Goal: Information Seeking & Learning: Learn about a topic

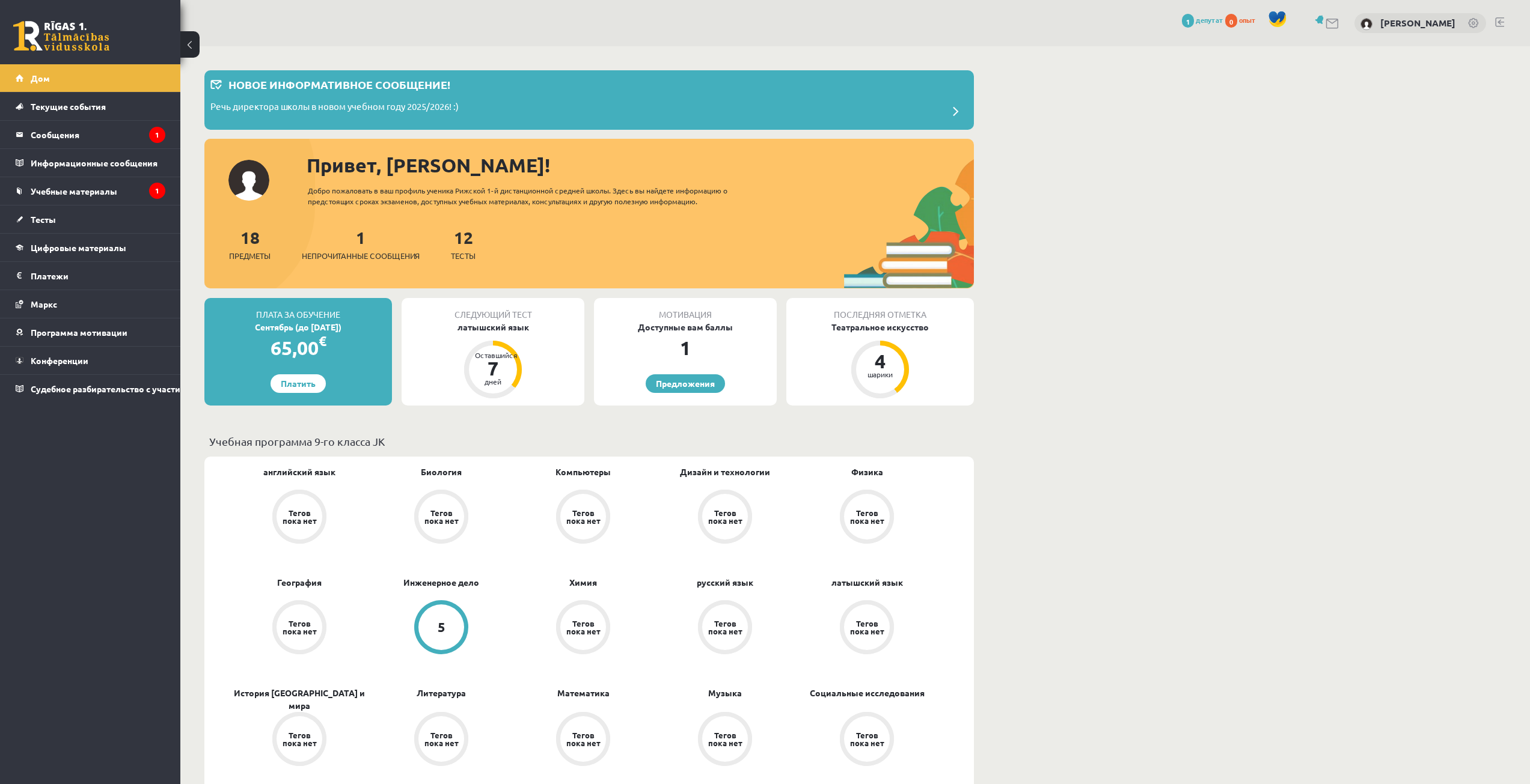
click at [502, 350] on div "Оставшийся 7 дней" at bounding box center [493, 369] width 48 height 48
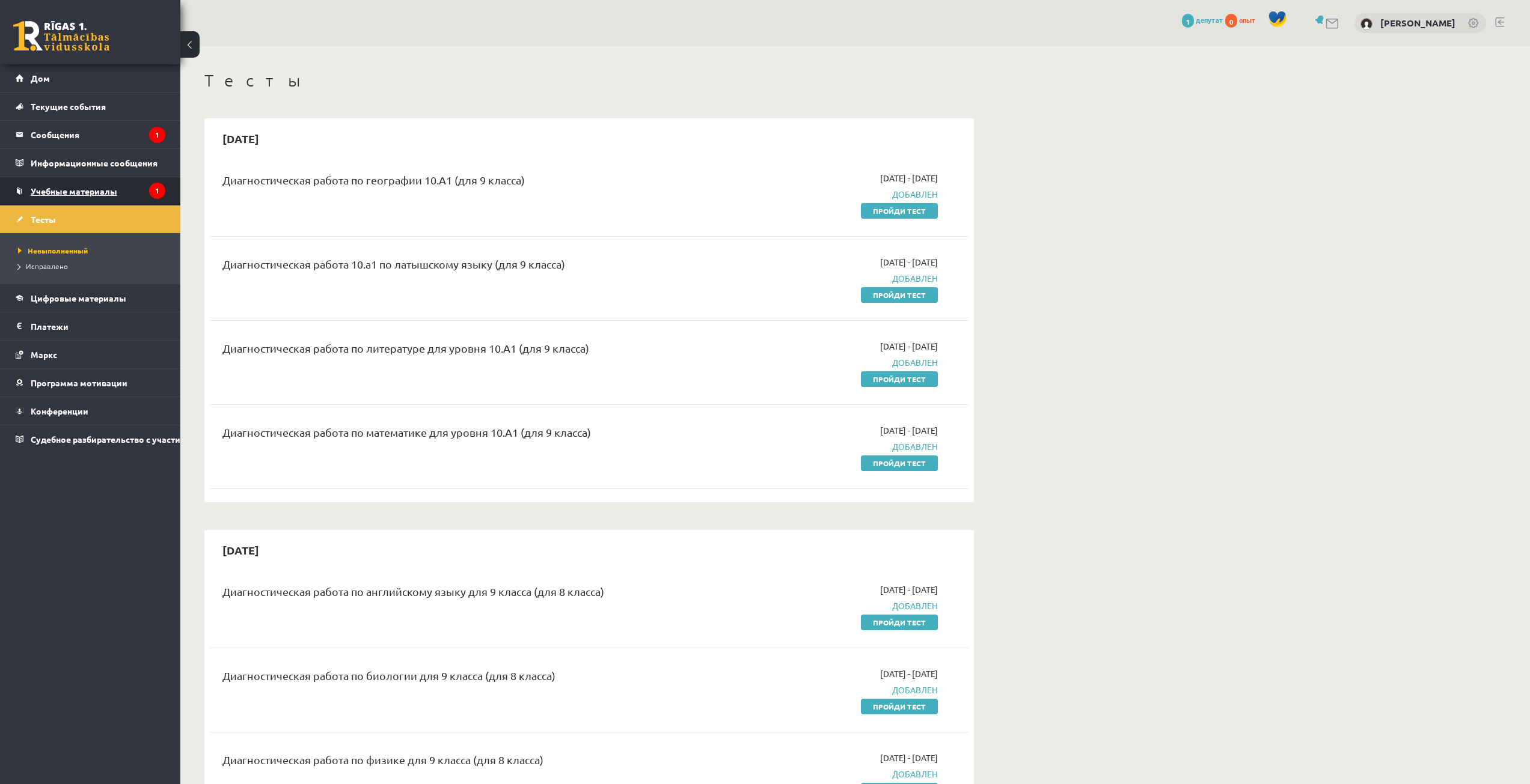
click at [107, 186] on link "Учебные материалы" at bounding box center [91, 190] width 150 height 28
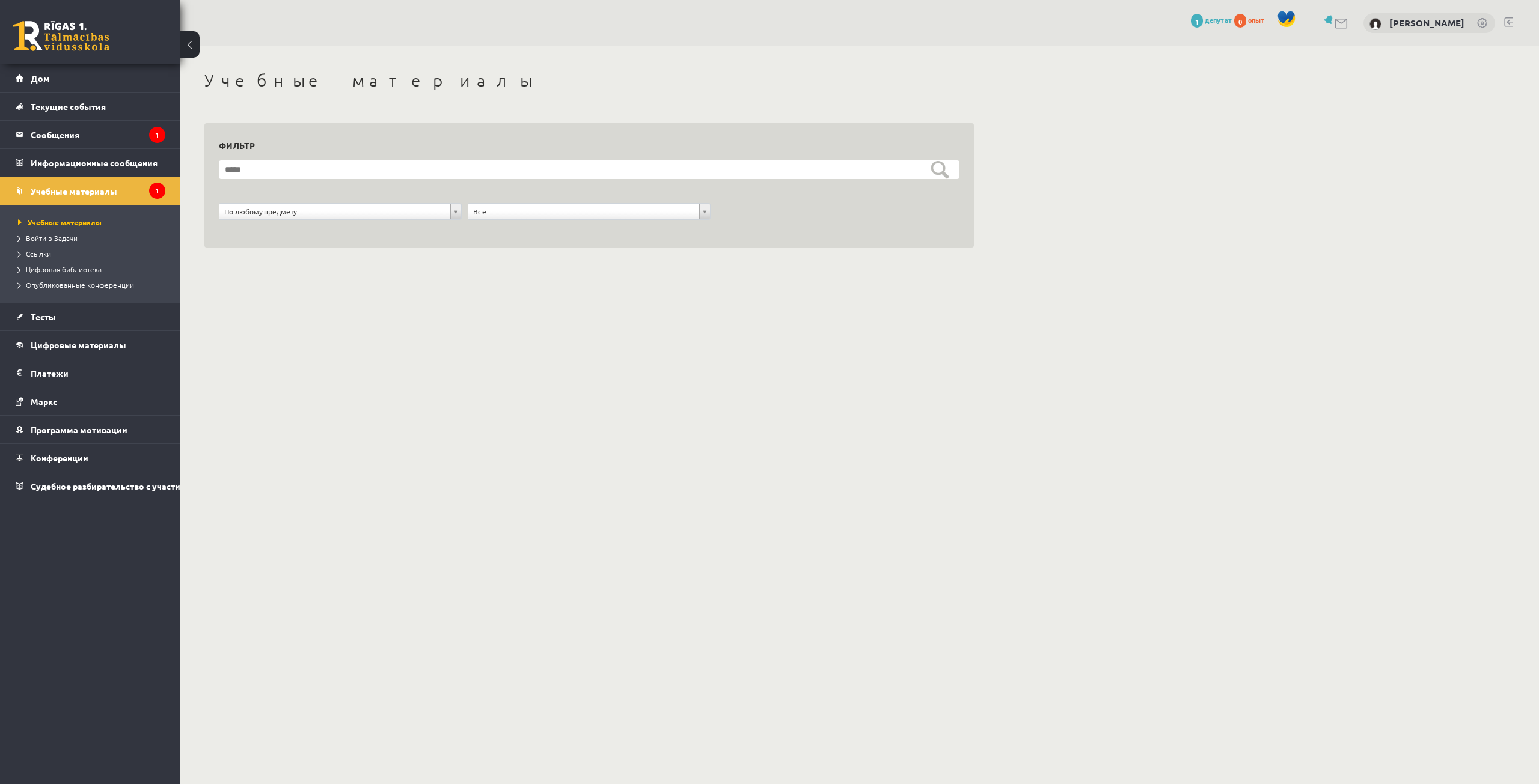
click at [70, 219] on font "Учебные материалы" at bounding box center [64, 222] width 74 height 10
click at [70, 233] on link "Войти в Задачи" at bounding box center [93, 238] width 150 height 11
click at [132, 139] on legend "Сообщения 1" at bounding box center [98, 134] width 135 height 28
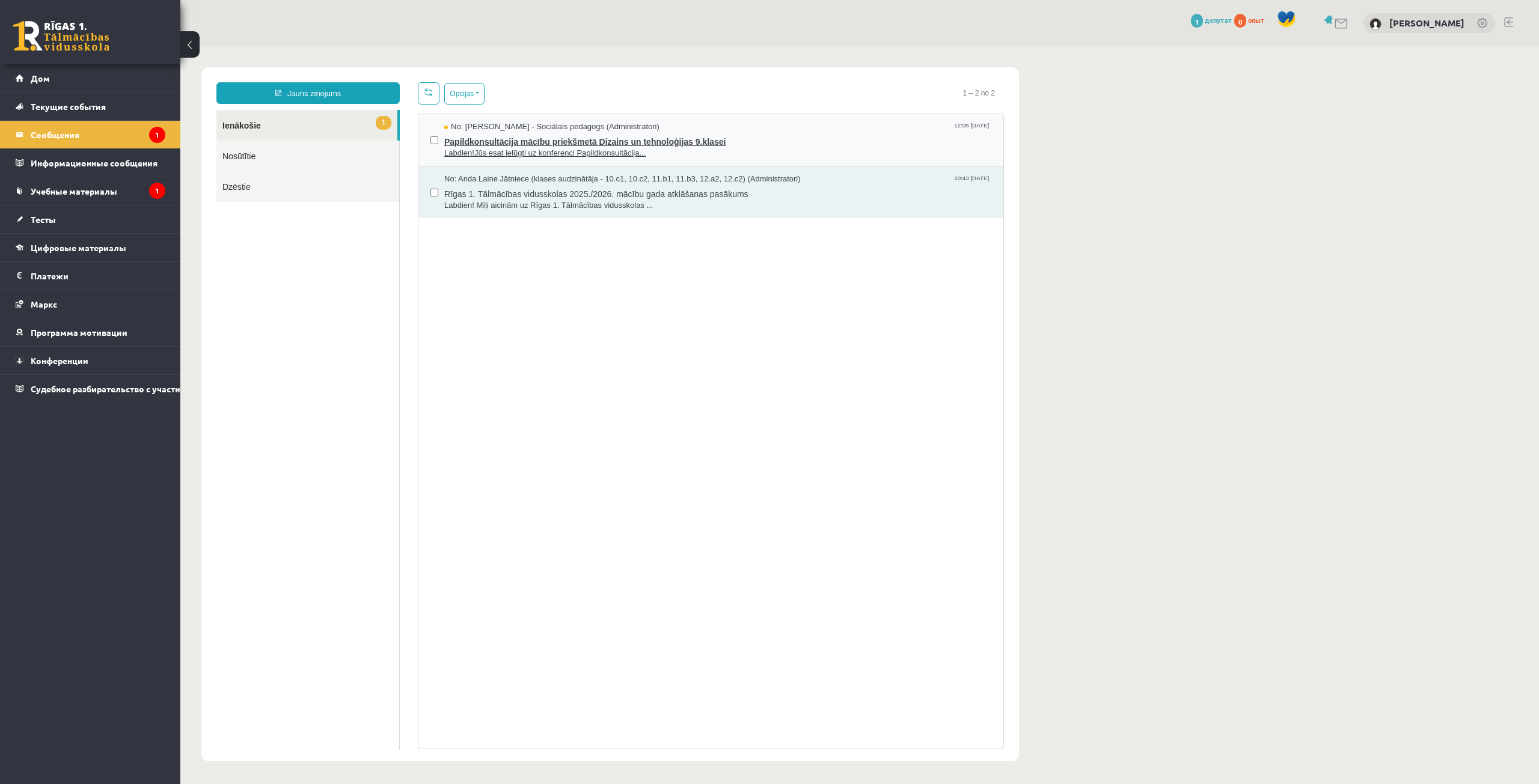
click at [604, 133] on span "Papildkonsultācija mācību priekšmetā Dizains un tehnoloģijas 9.klasei" at bounding box center [717, 140] width 547 height 15
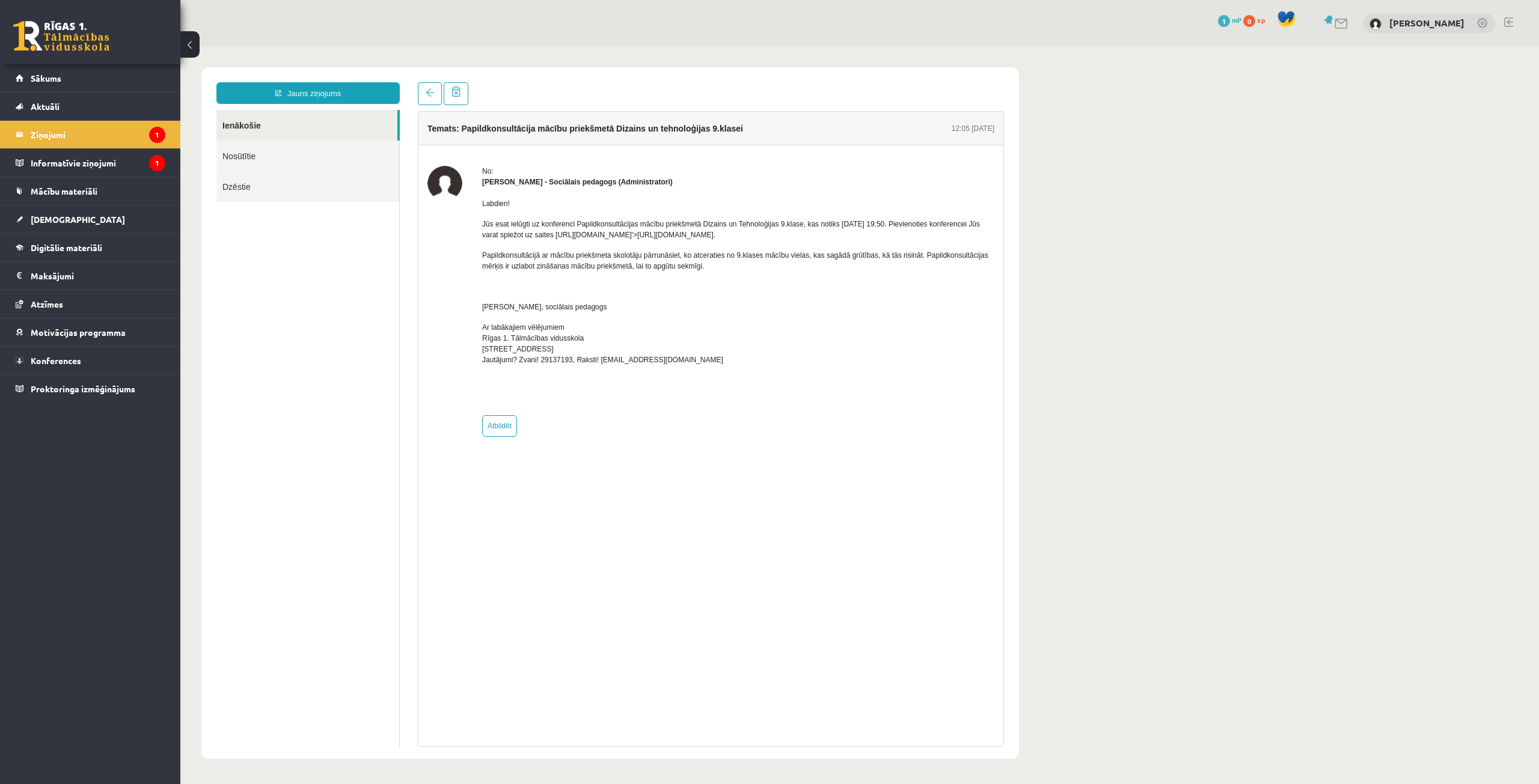
drag, startPoint x: 745, startPoint y: 351, endPoint x: 523, endPoint y: 242, distance: 247.3
click at [523, 242] on div "Labdien! Jūs esat ielūgti uz konferenci Papildkonsultācijas mācību priekšmetā D…" at bounding box center [738, 296] width 512 height 219
click at [588, 292] on div "Labdien! Jūs esat ielūgti uz konferenci Papildkonsultācijas mācību priekšmetā D…" at bounding box center [738, 296] width 512 height 219
drag, startPoint x: 627, startPoint y: 344, endPoint x: 480, endPoint y: 201, distance: 205.1
click at [480, 201] on div "No: Dagnija Gaubšteina - Sociālais pedagogs (Administratori) Labdien! Jūs esat …" at bounding box center [711, 301] width 567 height 271
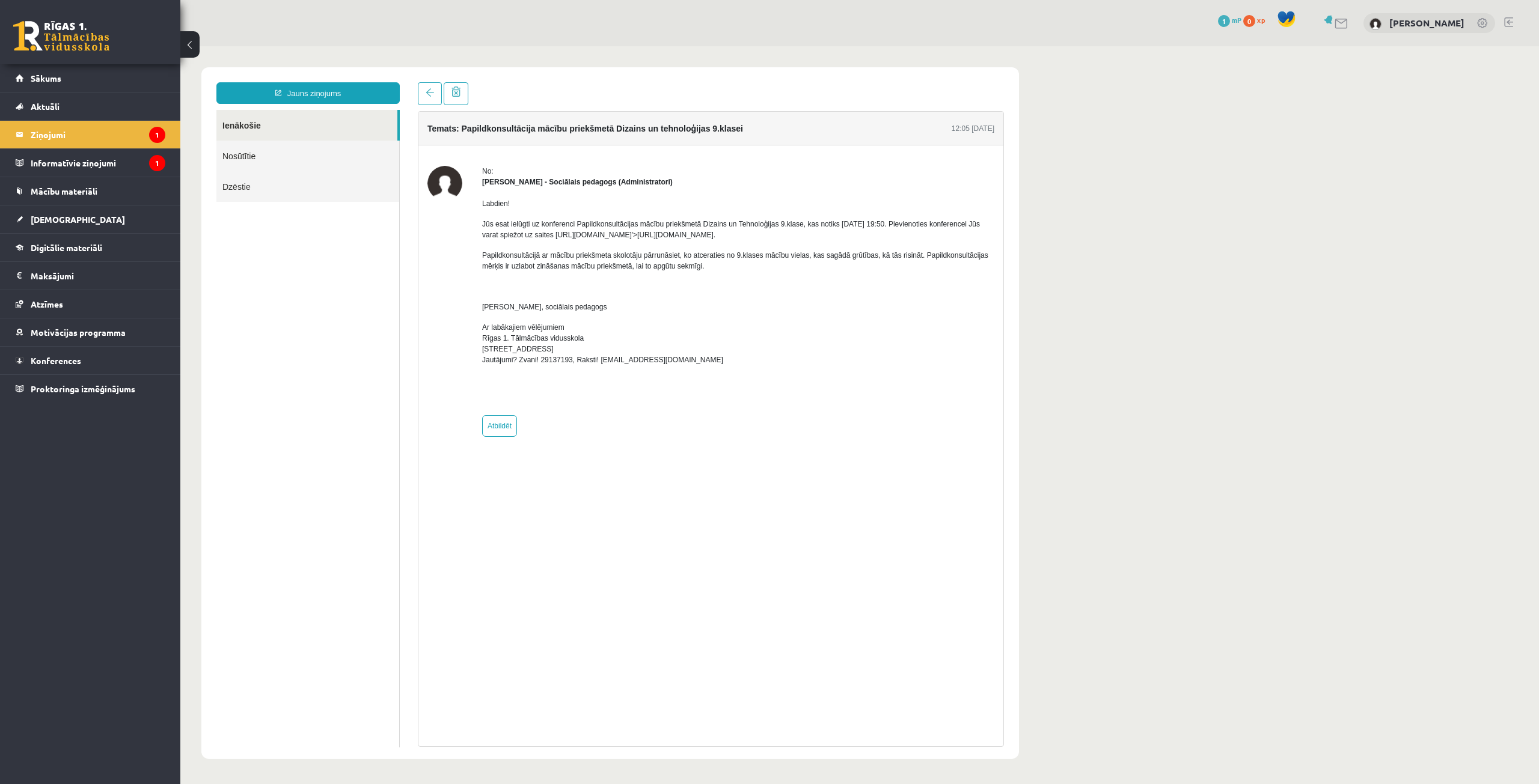
copy div "Labdien! Jūs esat ielūgti uz konferenci Papildkonsultācijas mācību priekšmetā D…"
click at [841, 290] on p at bounding box center [738, 287] width 512 height 11
click at [93, 158] on legend "Informatīvie ziņojumi 1" at bounding box center [98, 162] width 135 height 28
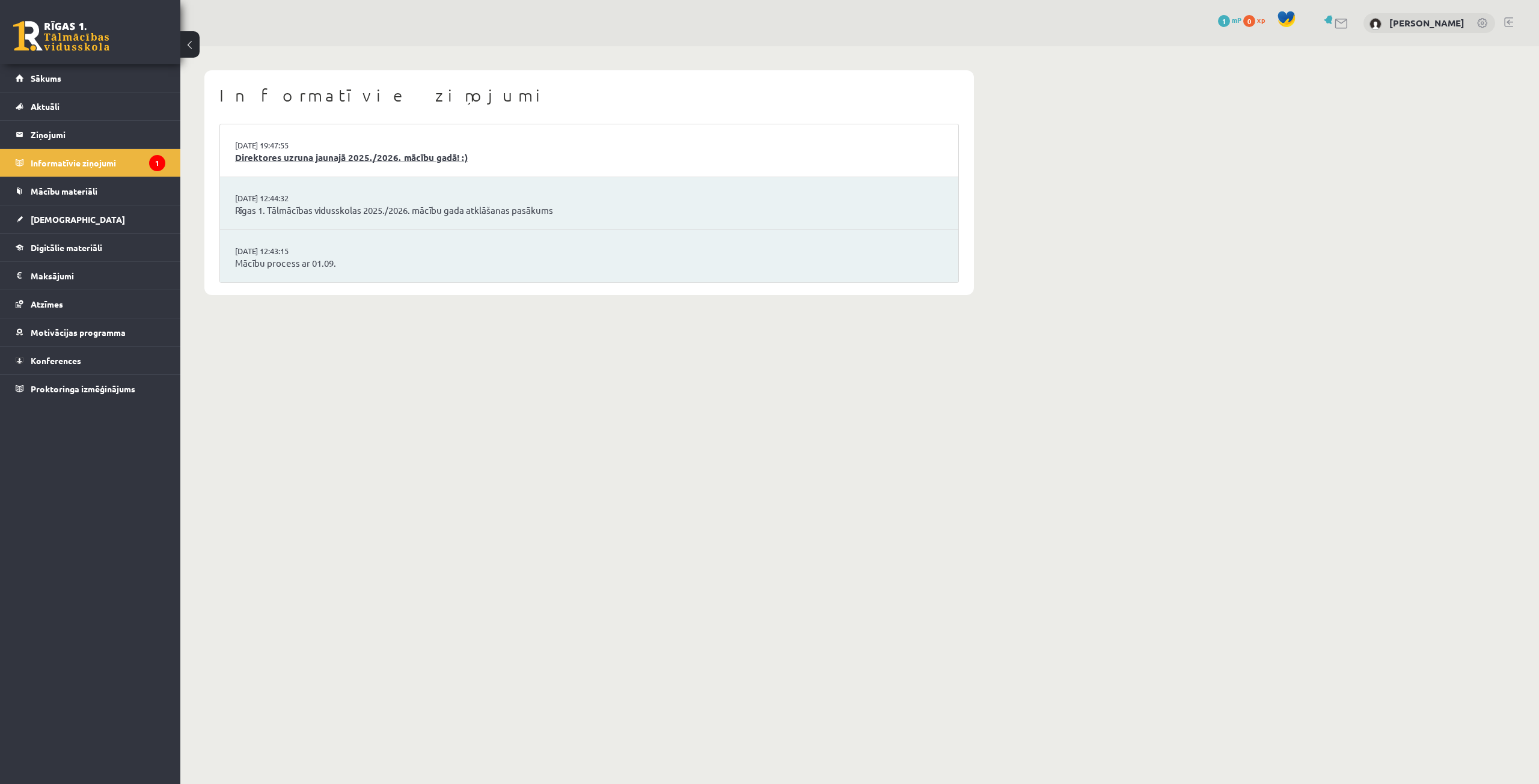
click at [377, 158] on link "Direktores uzruna jaunajā 2025./2026. mācību gadā! :)" at bounding box center [589, 157] width 708 height 14
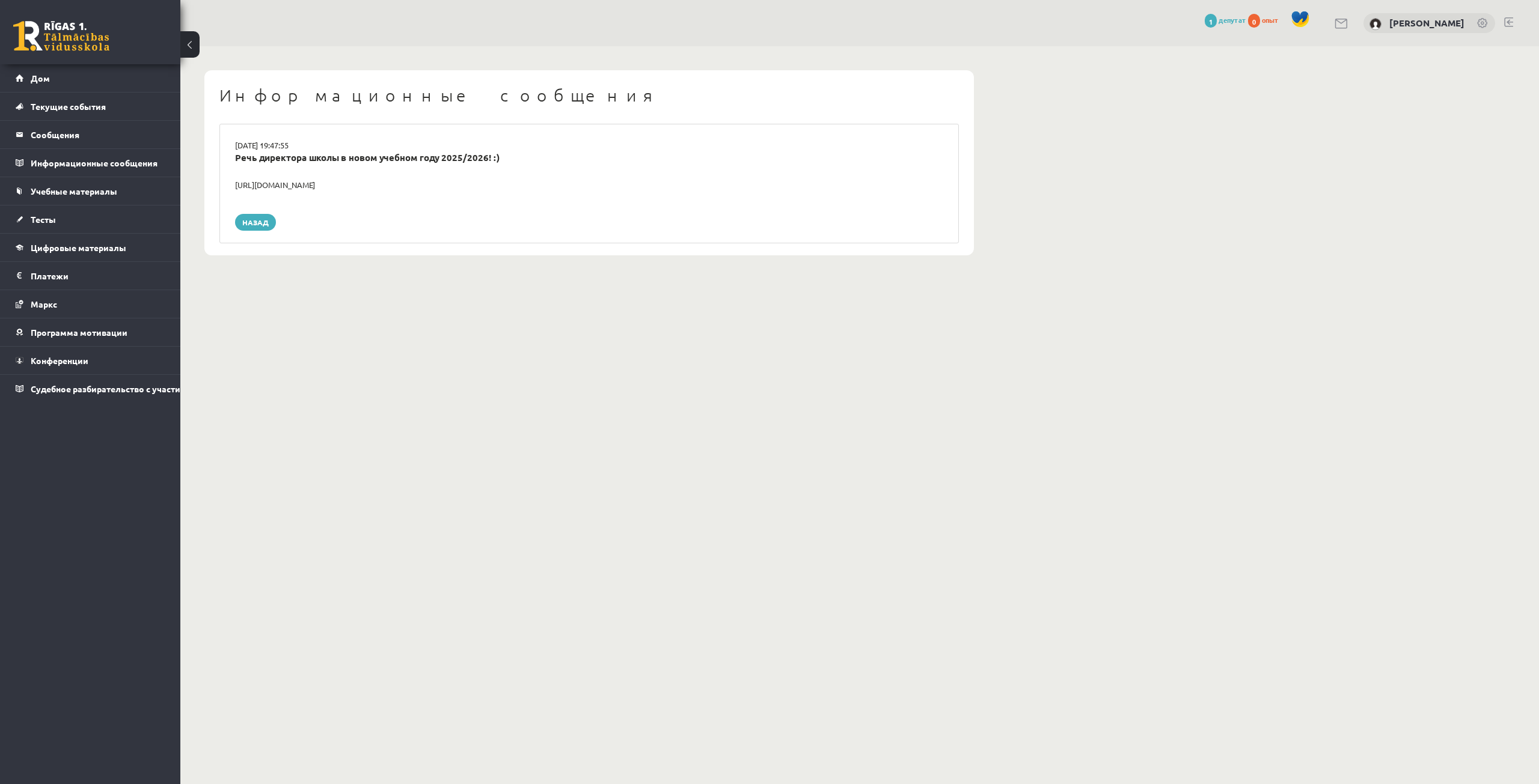
drag, startPoint x: 390, startPoint y: 184, endPoint x: 223, endPoint y: 189, distance: 167.1
click at [223, 189] on div "29.08.2025 19:47:55 Речь директора школы в новом учебном году 2025/2026! :) htt…" at bounding box center [589, 183] width 739 height 119
drag, startPoint x: 251, startPoint y: 189, endPoint x: 251, endPoint y: 181, distance: 8.0
click at [571, 173] on div "Речь директора школы в новом учебном году 2025/2026! :)" at bounding box center [589, 165] width 726 height 28
click at [77, 84] on link "Дом" at bounding box center [91, 78] width 149 height 28
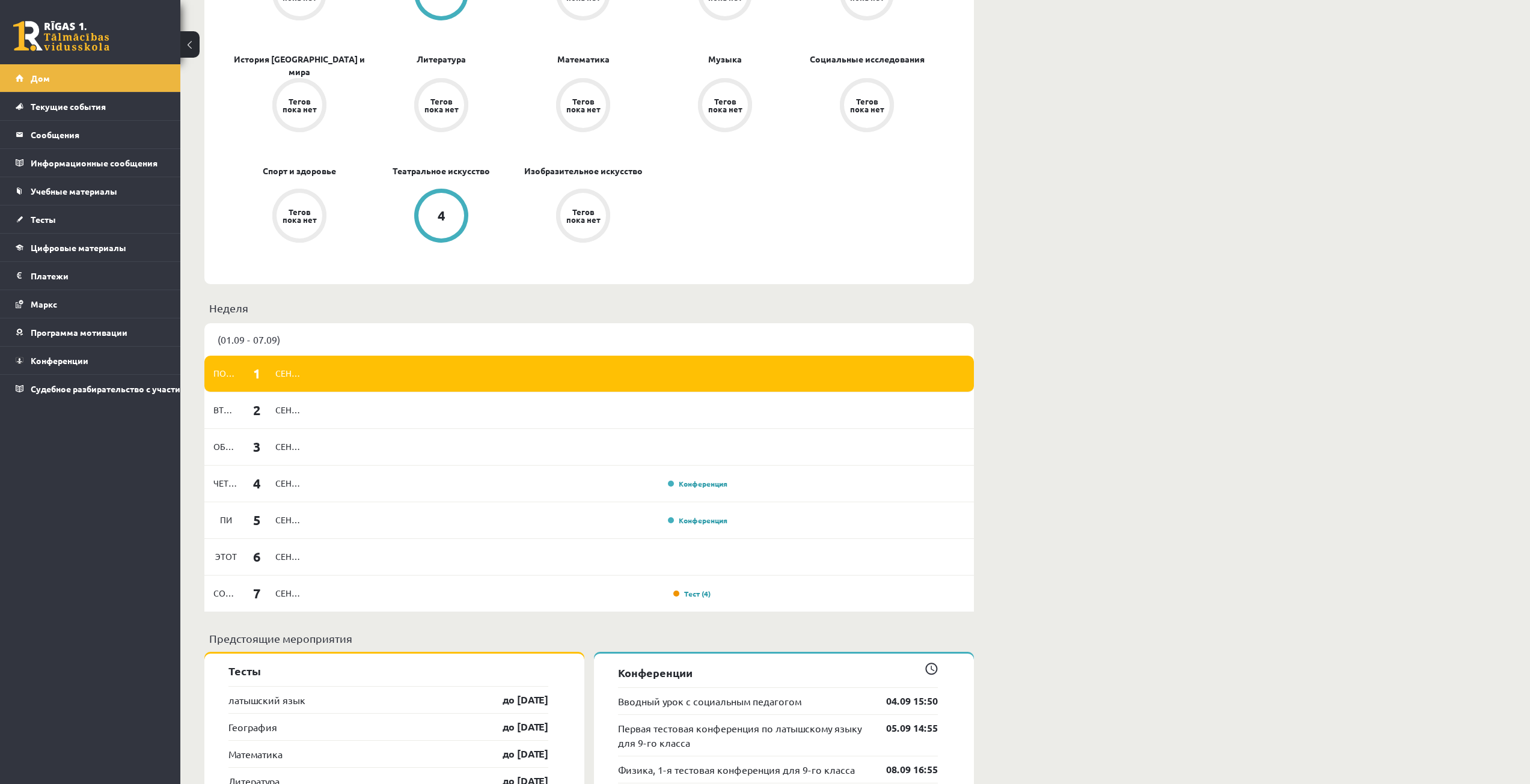
scroll to position [601, 0]
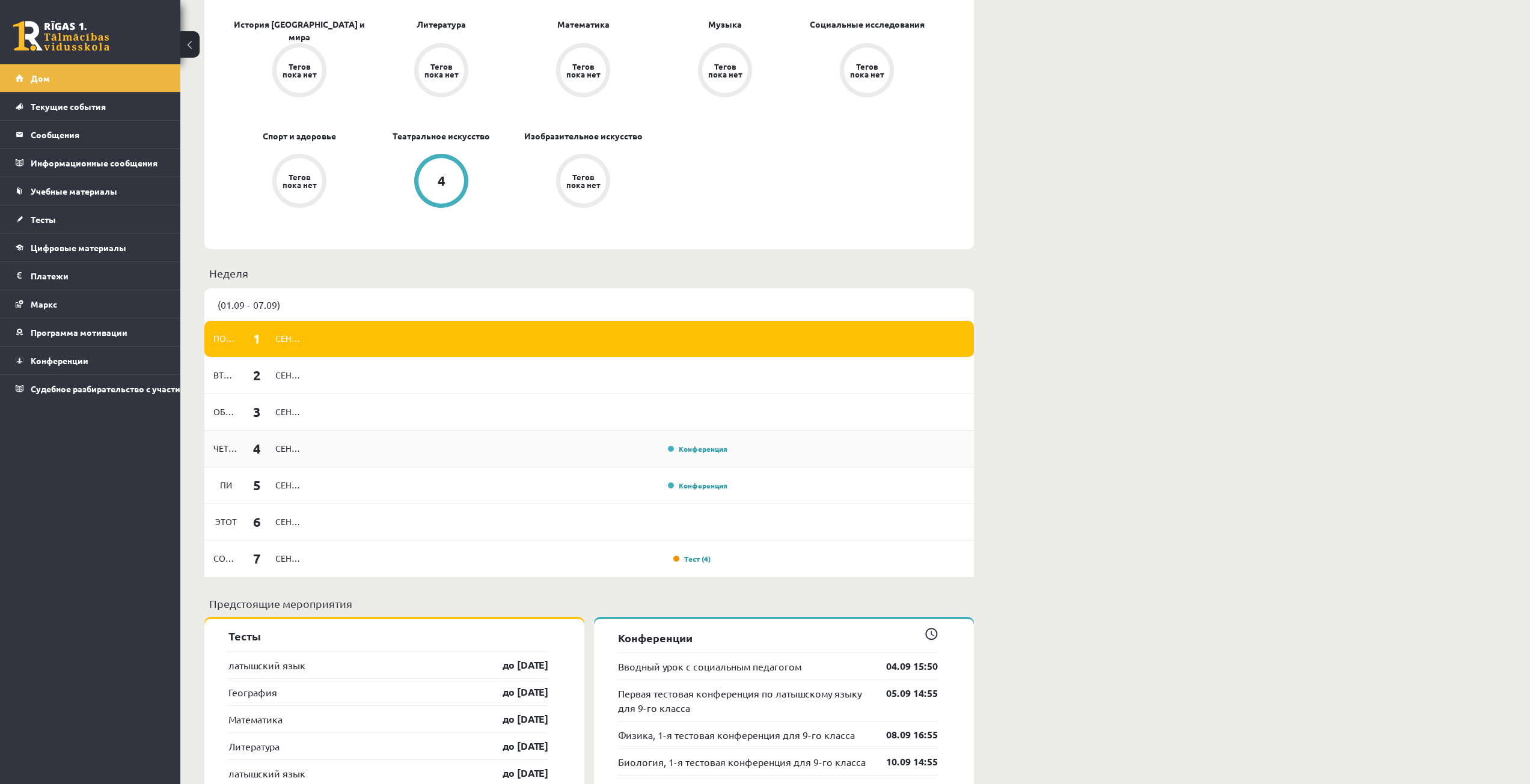
click at [517, 440] on div "Четверг 4 сентябрь Конференция" at bounding box center [589, 450] width 770 height 37
drag, startPoint x: 523, startPoint y: 556, endPoint x: 595, endPoint y: 549, distance: 72.3
click at [595, 549] on div "Солнце 7 сентябрь Тест (4)" at bounding box center [589, 559] width 770 height 37
click at [691, 549] on div "Солнце 7 сентябрь Тест (4)" at bounding box center [589, 559] width 770 height 37
drag, startPoint x: 697, startPoint y: 562, endPoint x: 688, endPoint y: 560, distance: 9.2
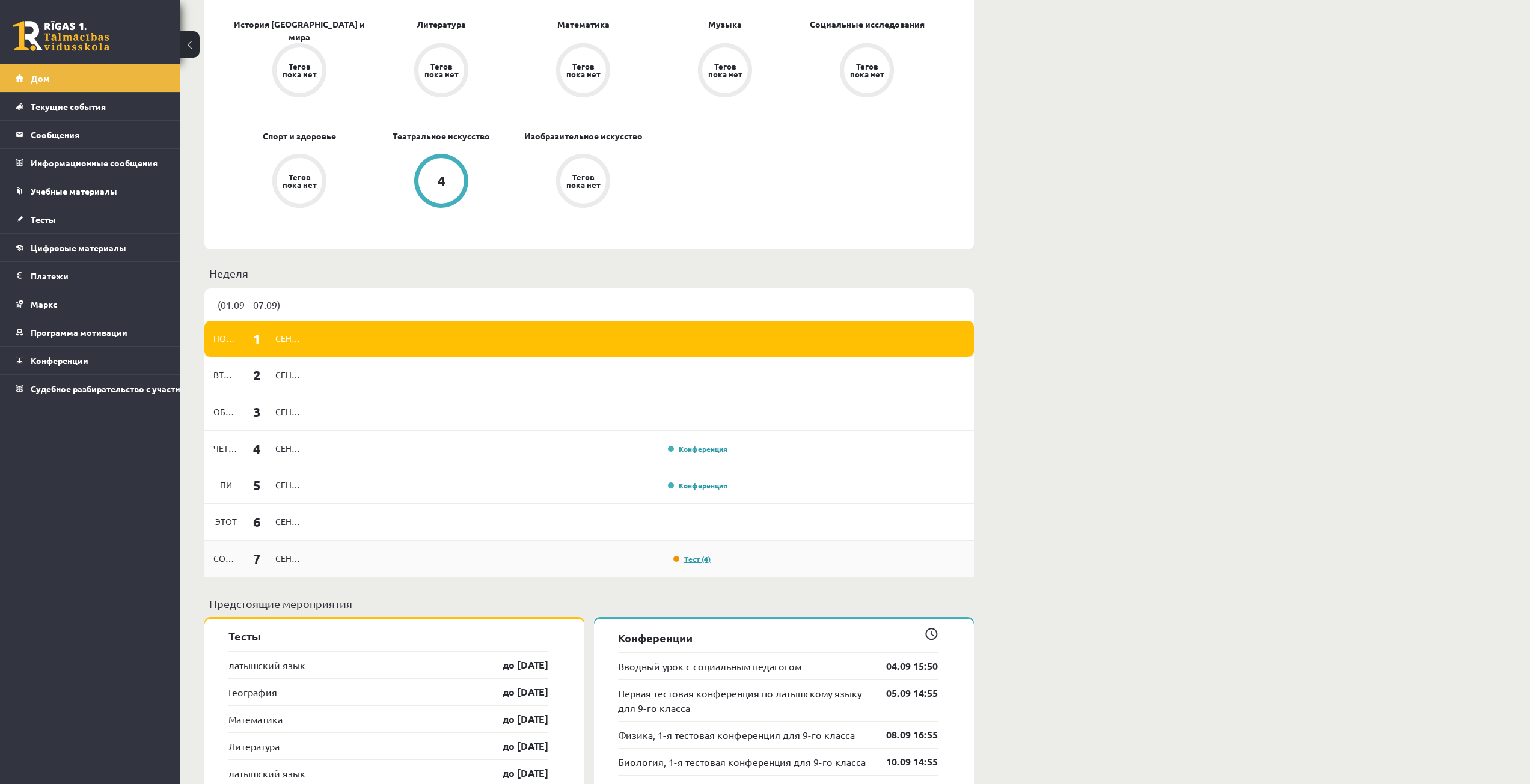
click at [696, 562] on font "Тест (4)" at bounding box center [697, 559] width 26 height 10
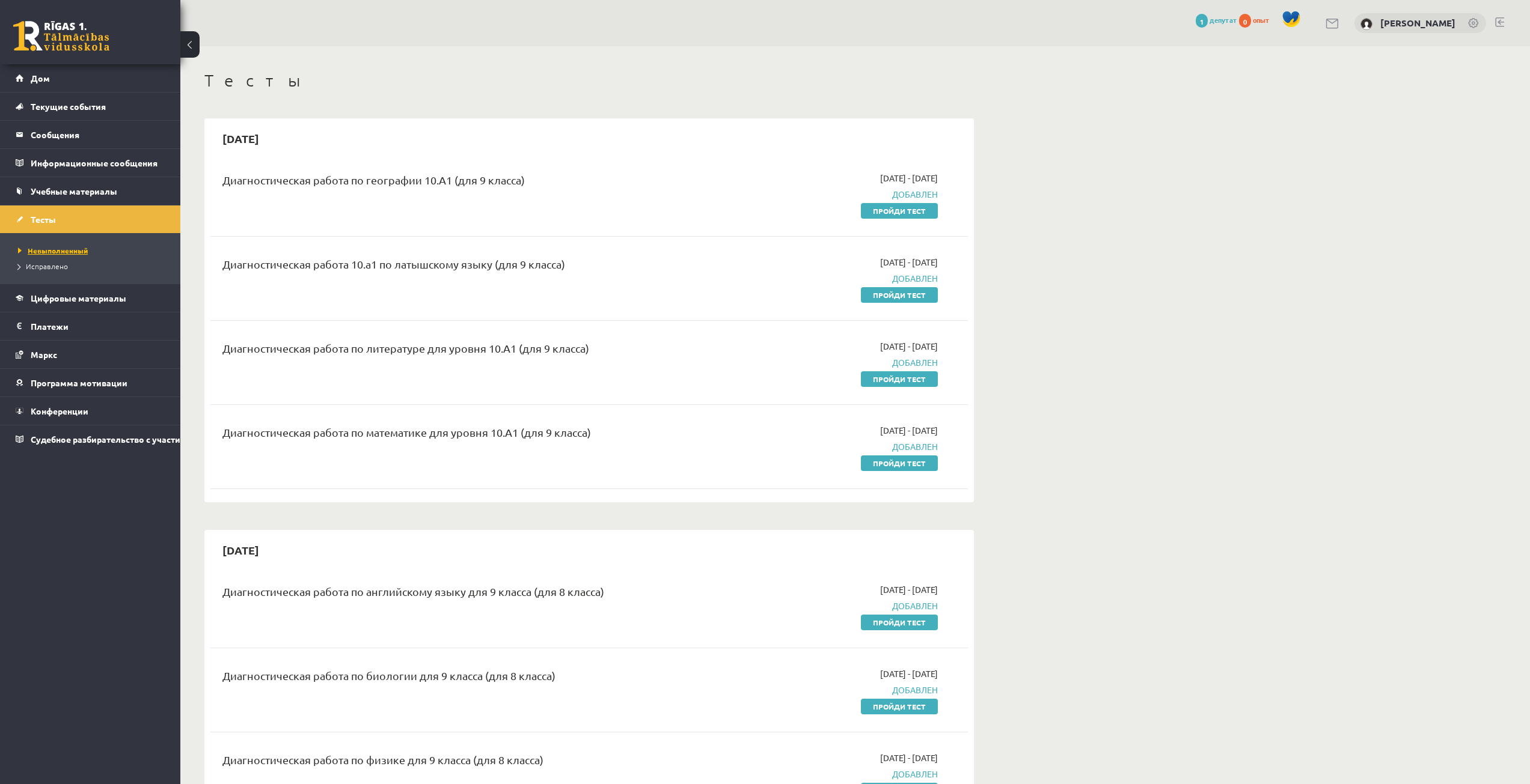
click at [78, 250] on font "Невыполненный" at bounding box center [58, 251] width 60 height 10
click at [66, 264] on font "Исправлено" at bounding box center [47, 266] width 42 height 10
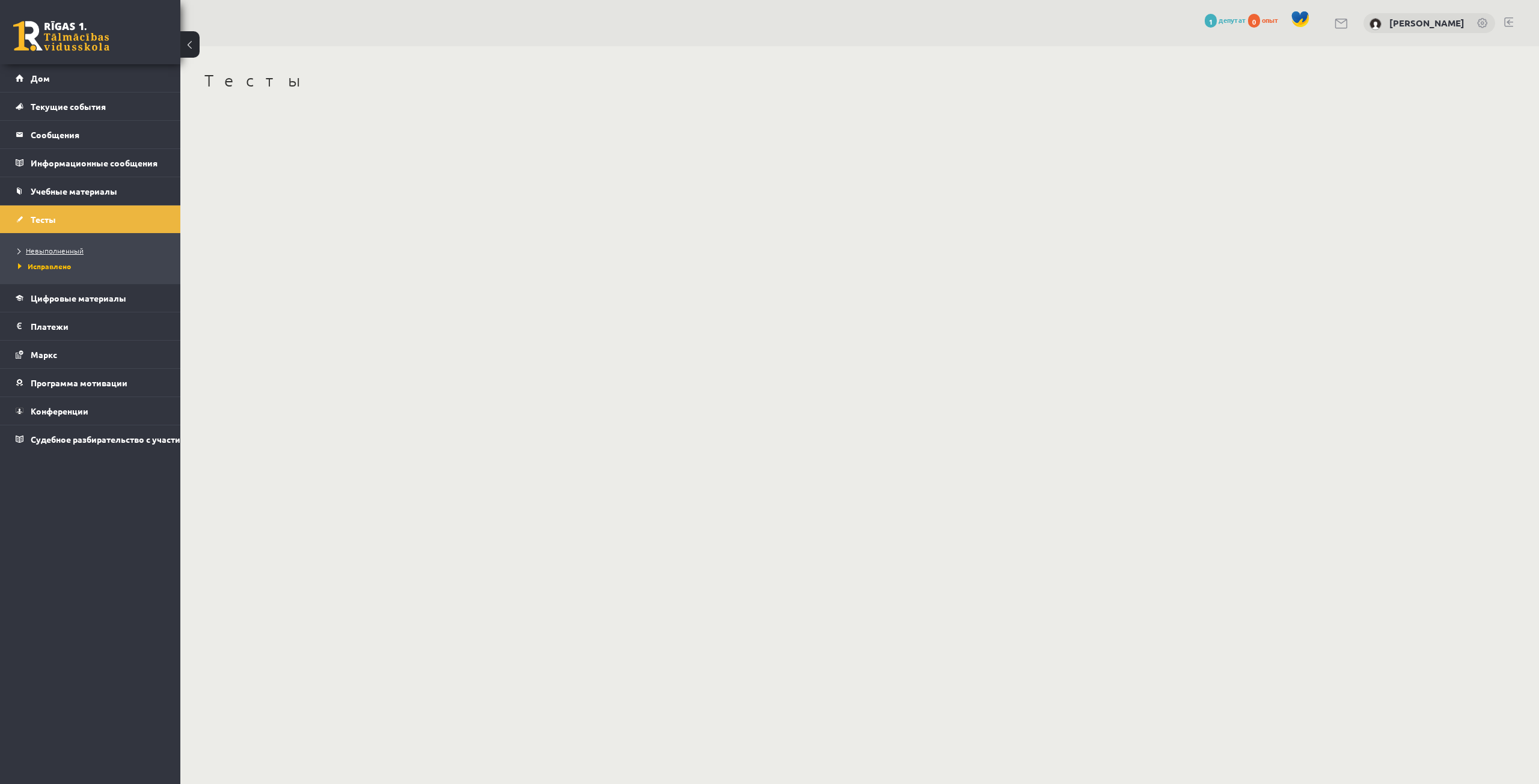
click at [82, 255] on link "Невыполненный" at bounding box center [93, 251] width 150 height 11
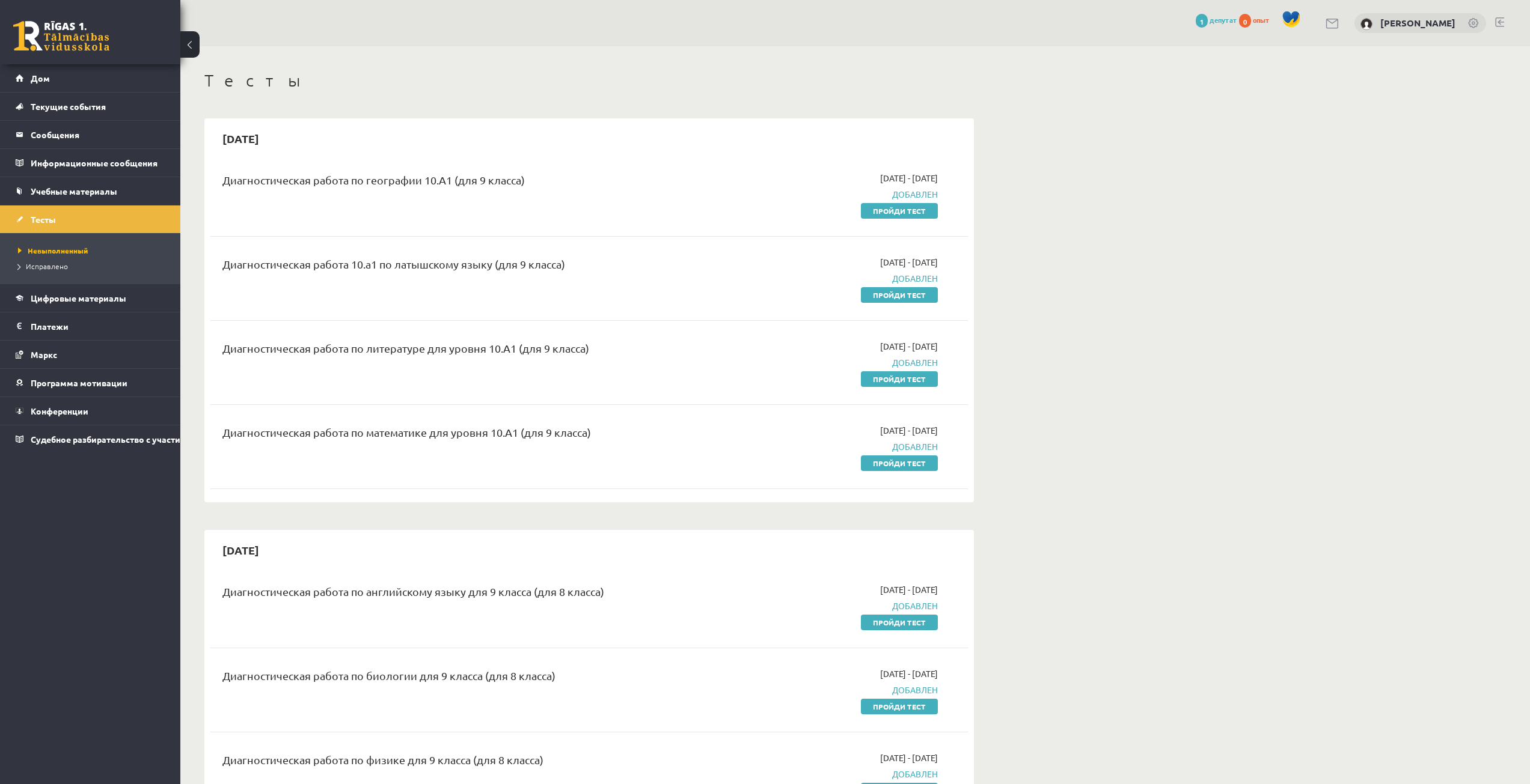
click at [100, 213] on link "Тесты" at bounding box center [91, 219] width 150 height 28
click at [93, 199] on link "Учебные материалы" at bounding box center [91, 190] width 150 height 28
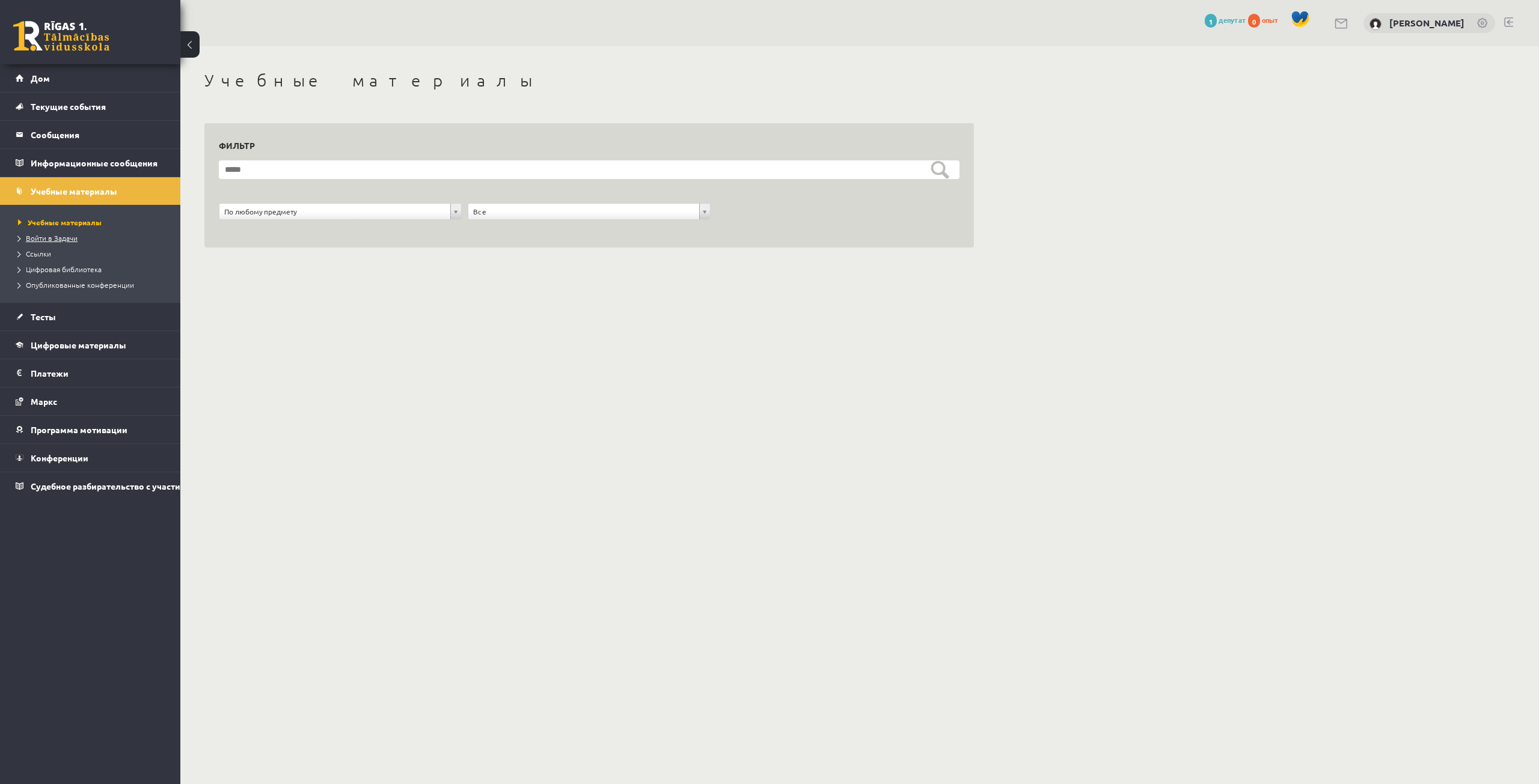
click at [81, 241] on link "Войти в Задачи" at bounding box center [93, 238] width 150 height 11
click at [61, 268] on font "Цифровая библиотека" at bounding box center [64, 270] width 76 height 10
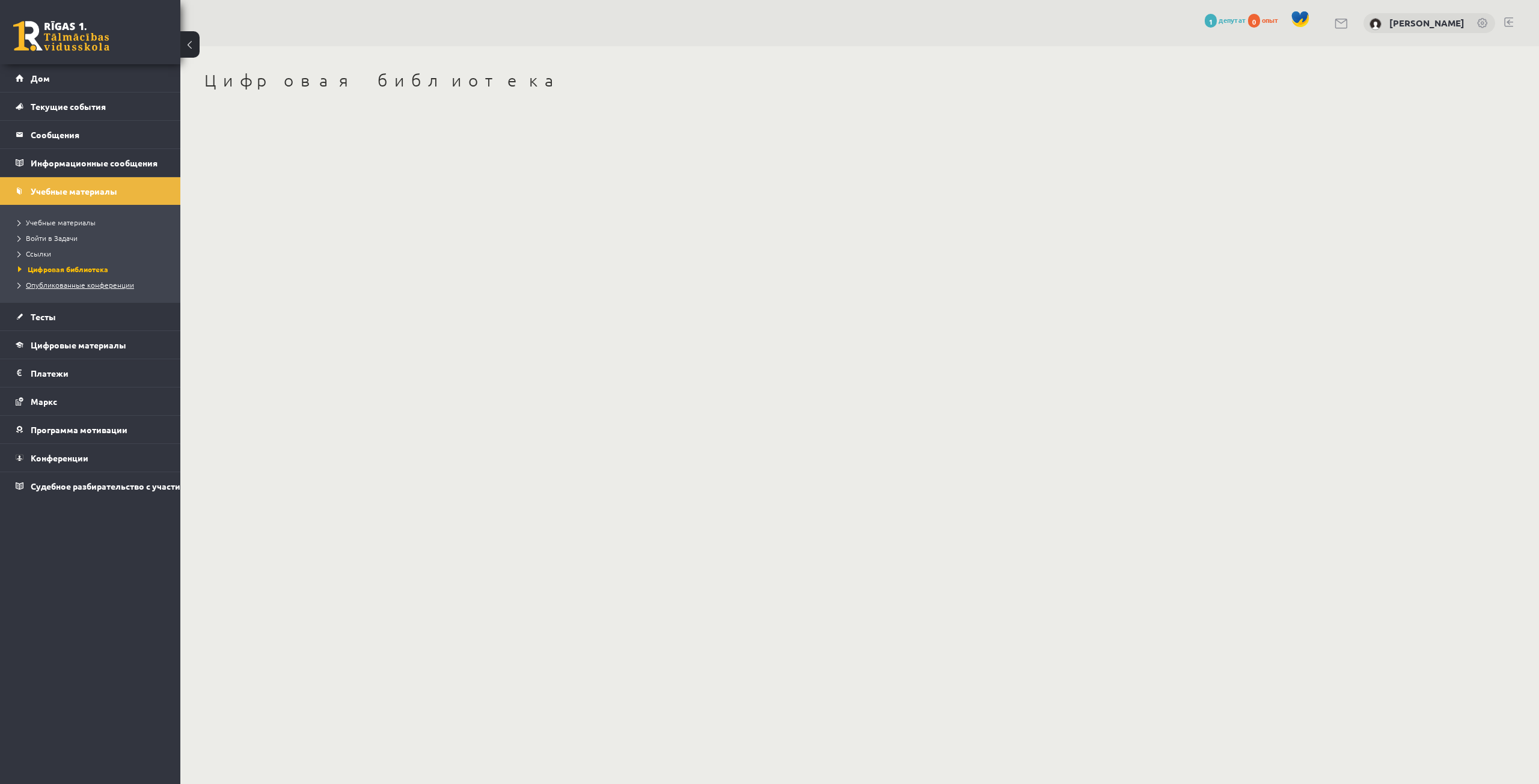
click at [79, 288] on font "Опубликованные конференции" at bounding box center [80, 285] width 108 height 10
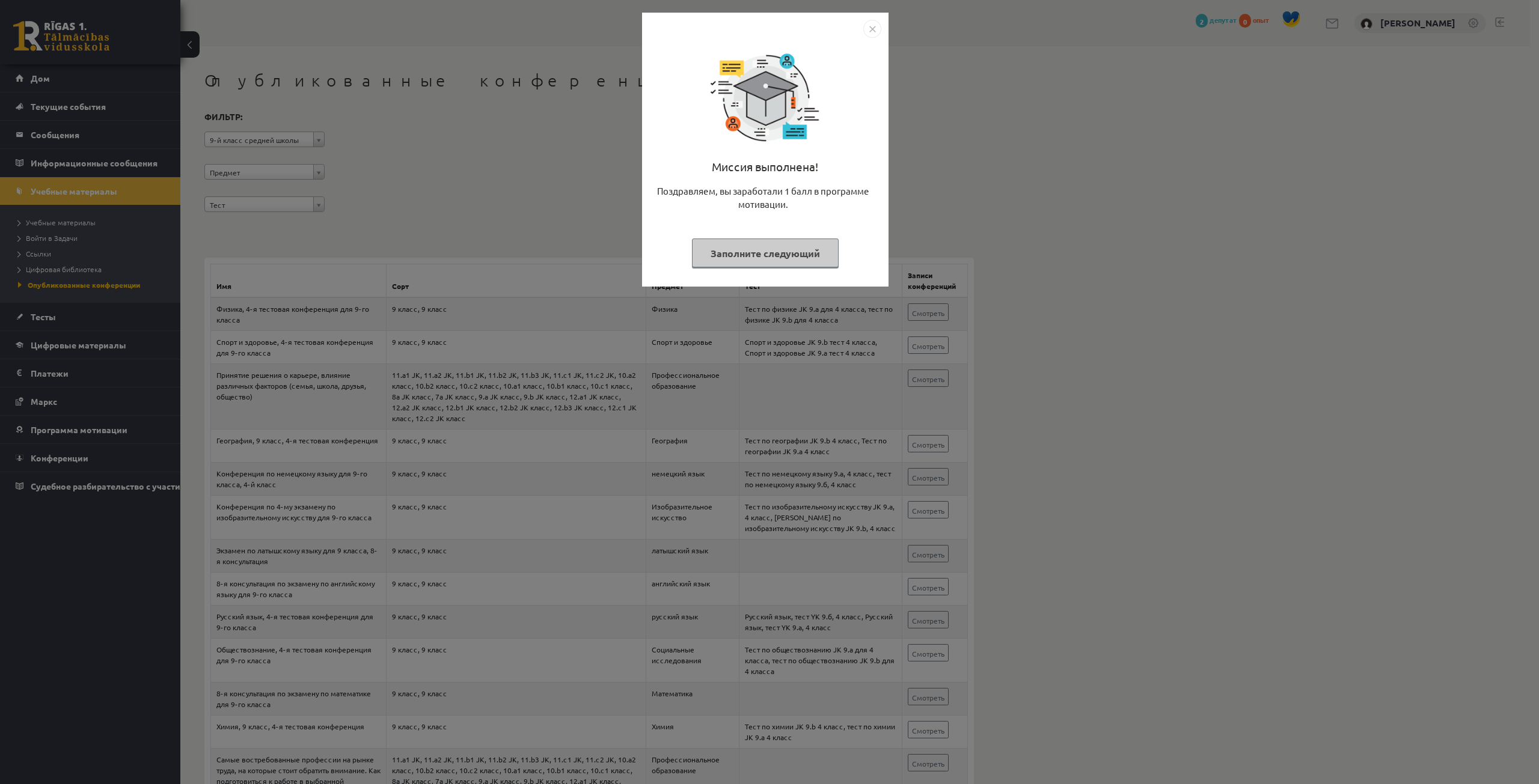
click at [828, 250] on button "Заполните следующий" at bounding box center [765, 254] width 146 height 29
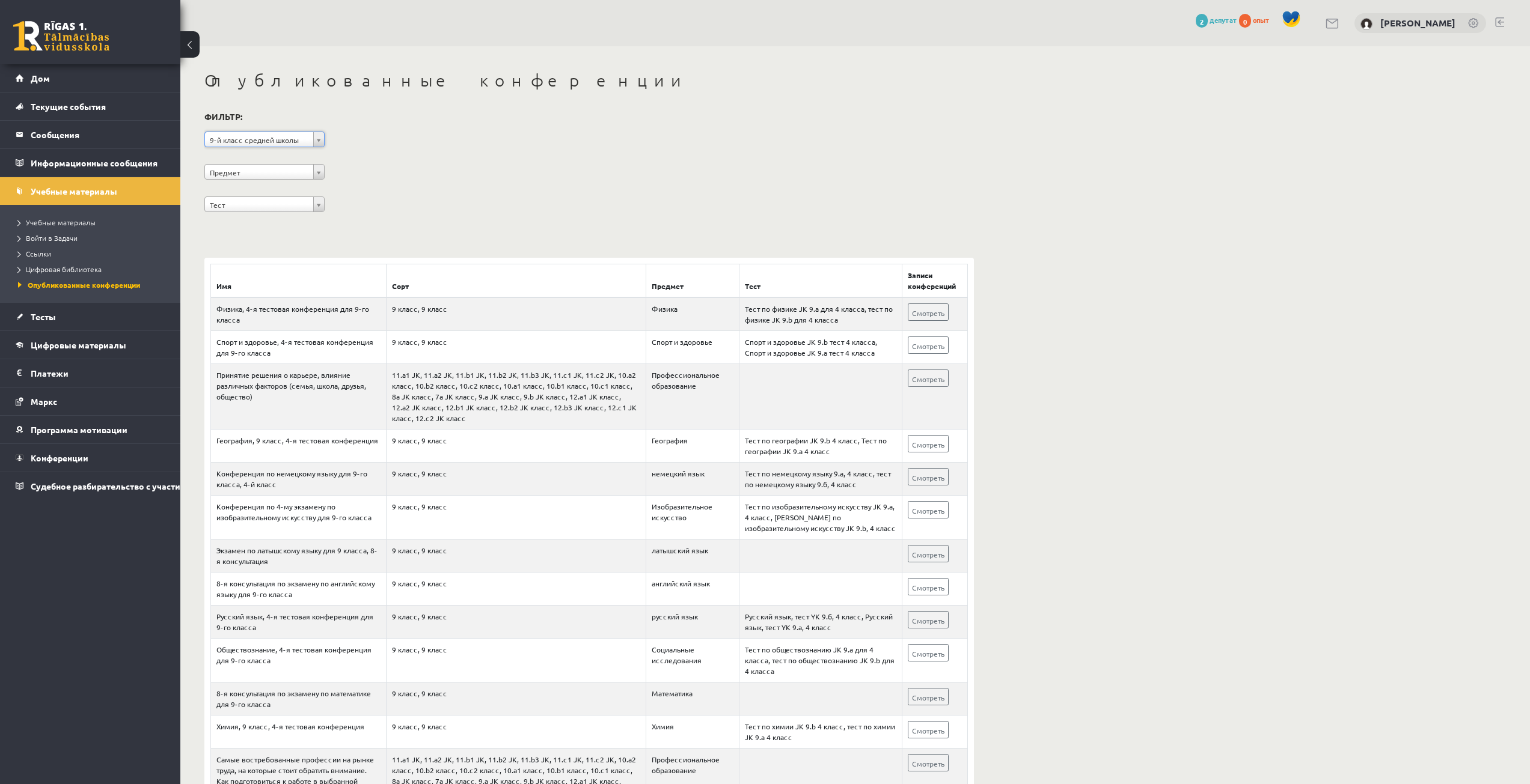
drag, startPoint x: 317, startPoint y: 144, endPoint x: 317, endPoint y: 163, distance: 19.0
click at [325, 132] on div "**********" at bounding box center [589, 164] width 770 height 110
drag, startPoint x: 316, startPoint y: 143, endPoint x: 313, endPoint y: 159, distance: 16.3
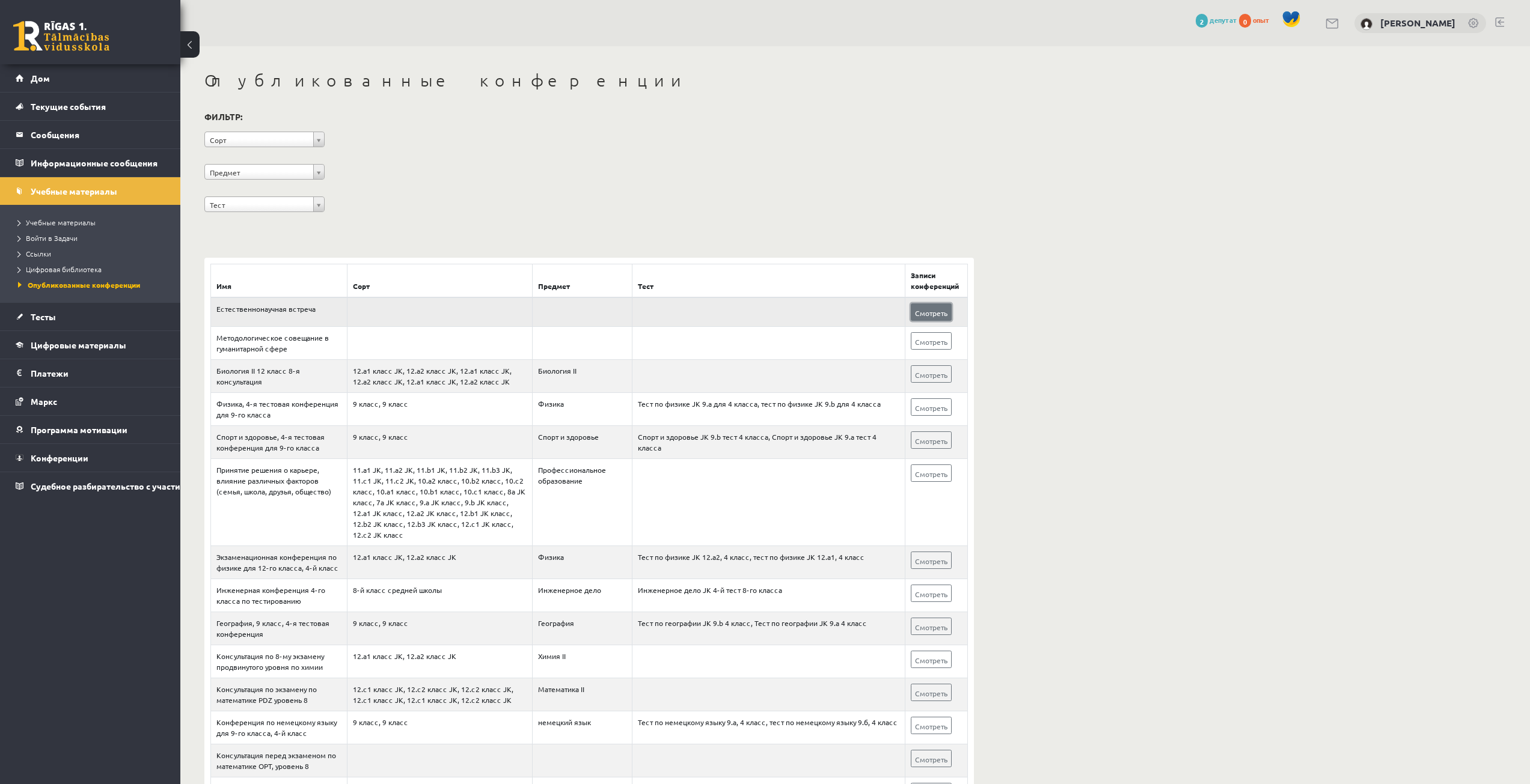
click at [928, 314] on font "Смотреть" at bounding box center [931, 313] width 32 height 10
click at [125, 186] on link "Учебные материалы" at bounding box center [91, 190] width 150 height 28
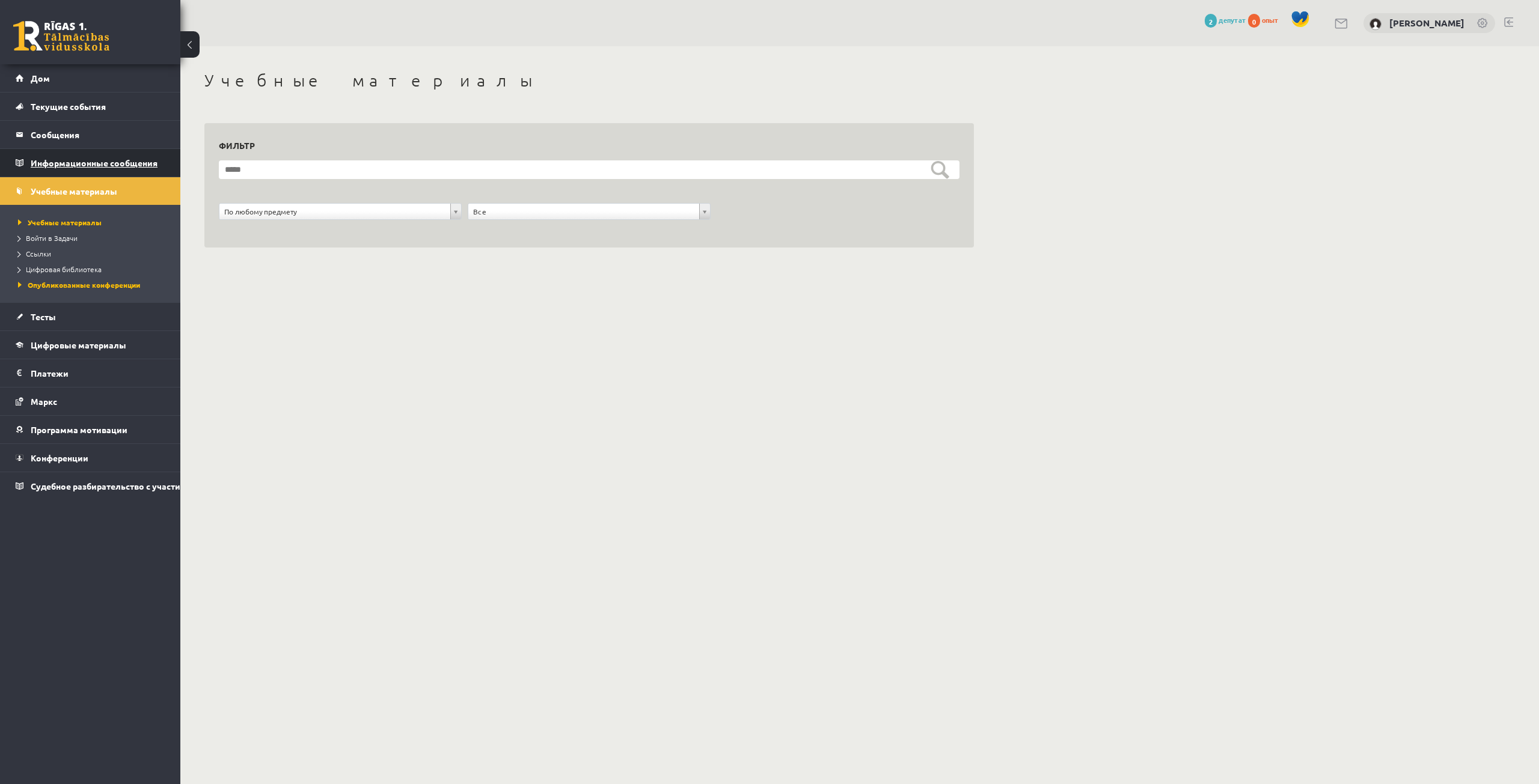
click at [144, 162] on font "Информационные сообщения" at bounding box center [94, 163] width 127 height 11
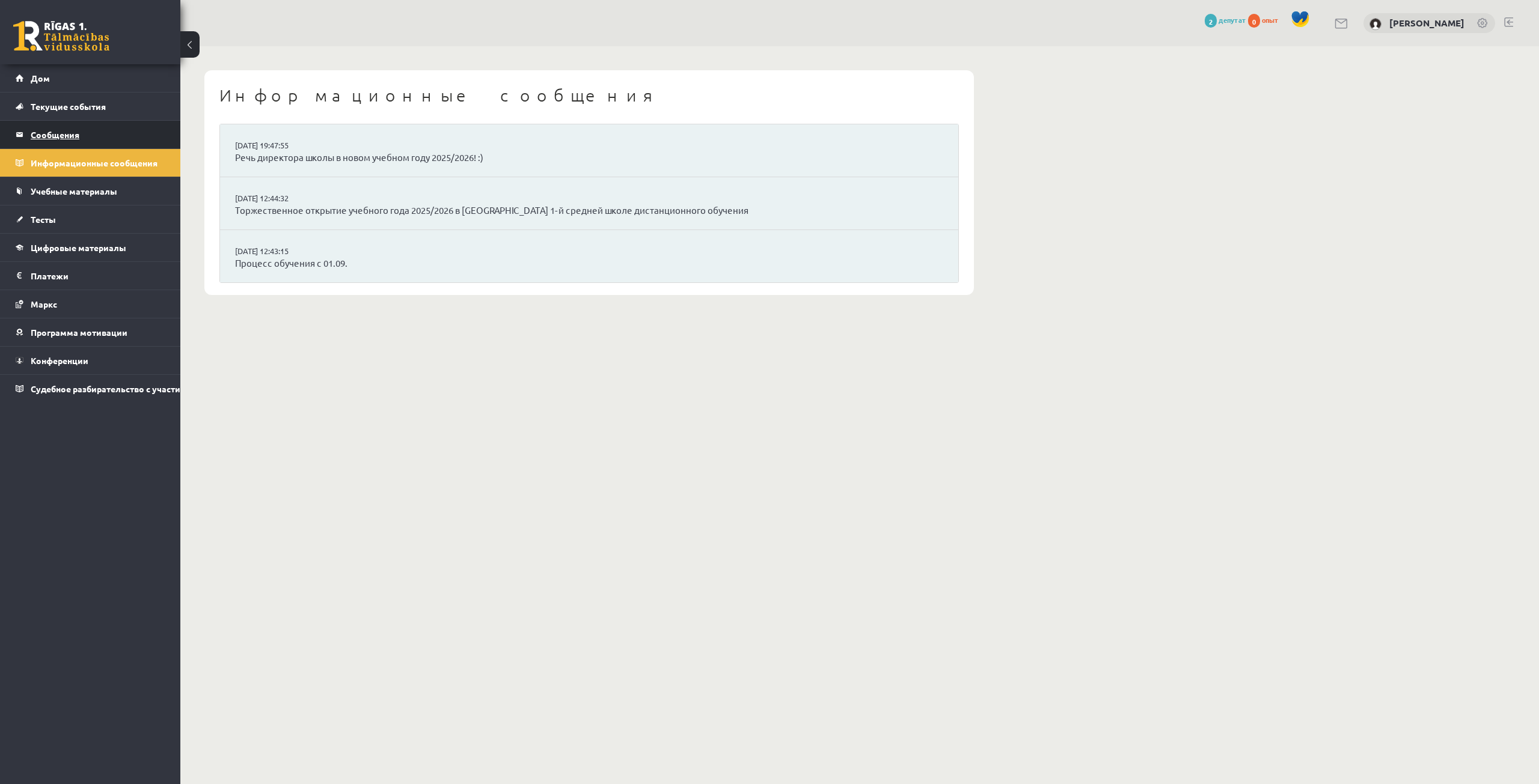
click at [143, 141] on legend "Сообщения 0" at bounding box center [98, 134] width 135 height 28
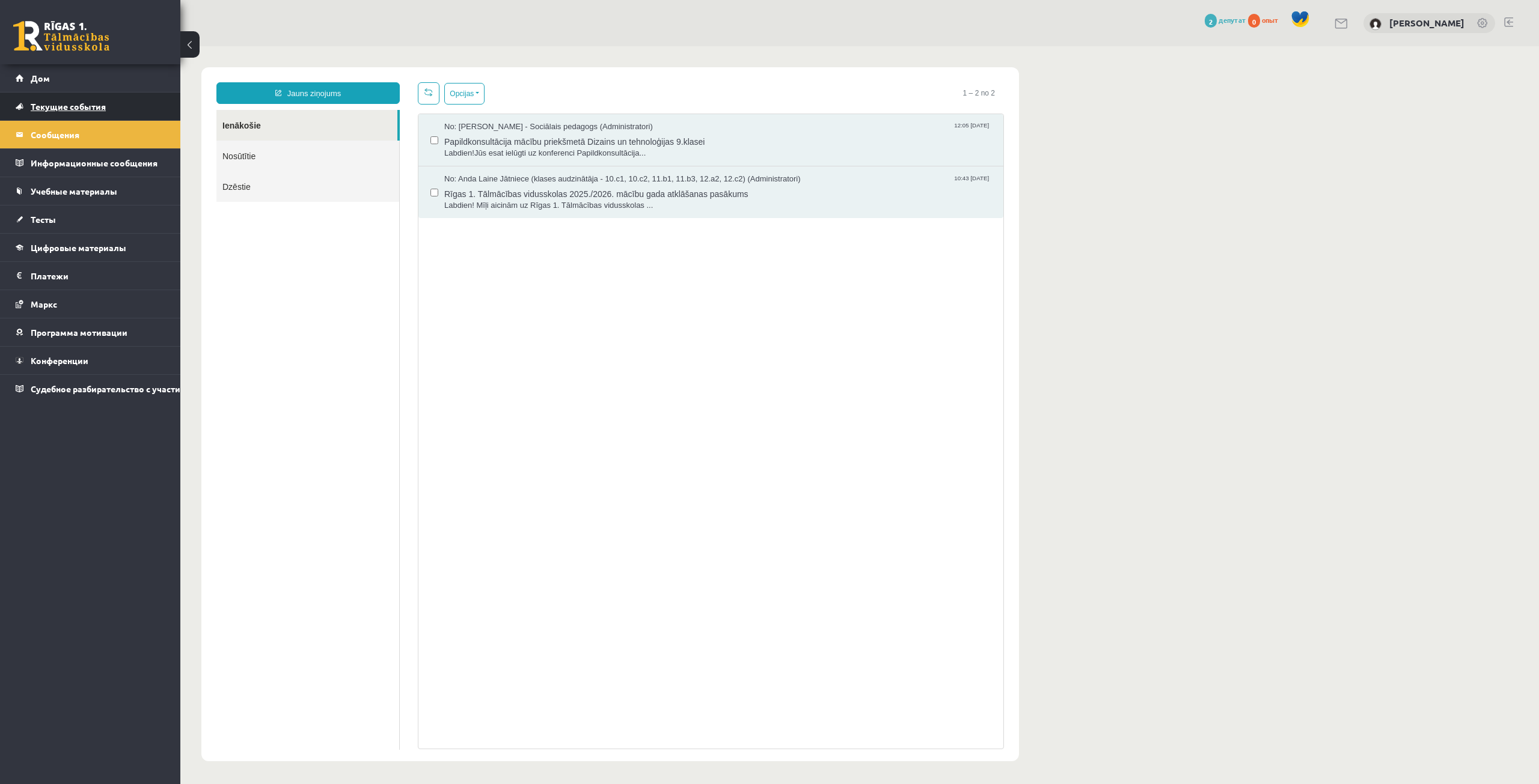
click at [115, 115] on link "Текущие события" at bounding box center [91, 106] width 149 height 28
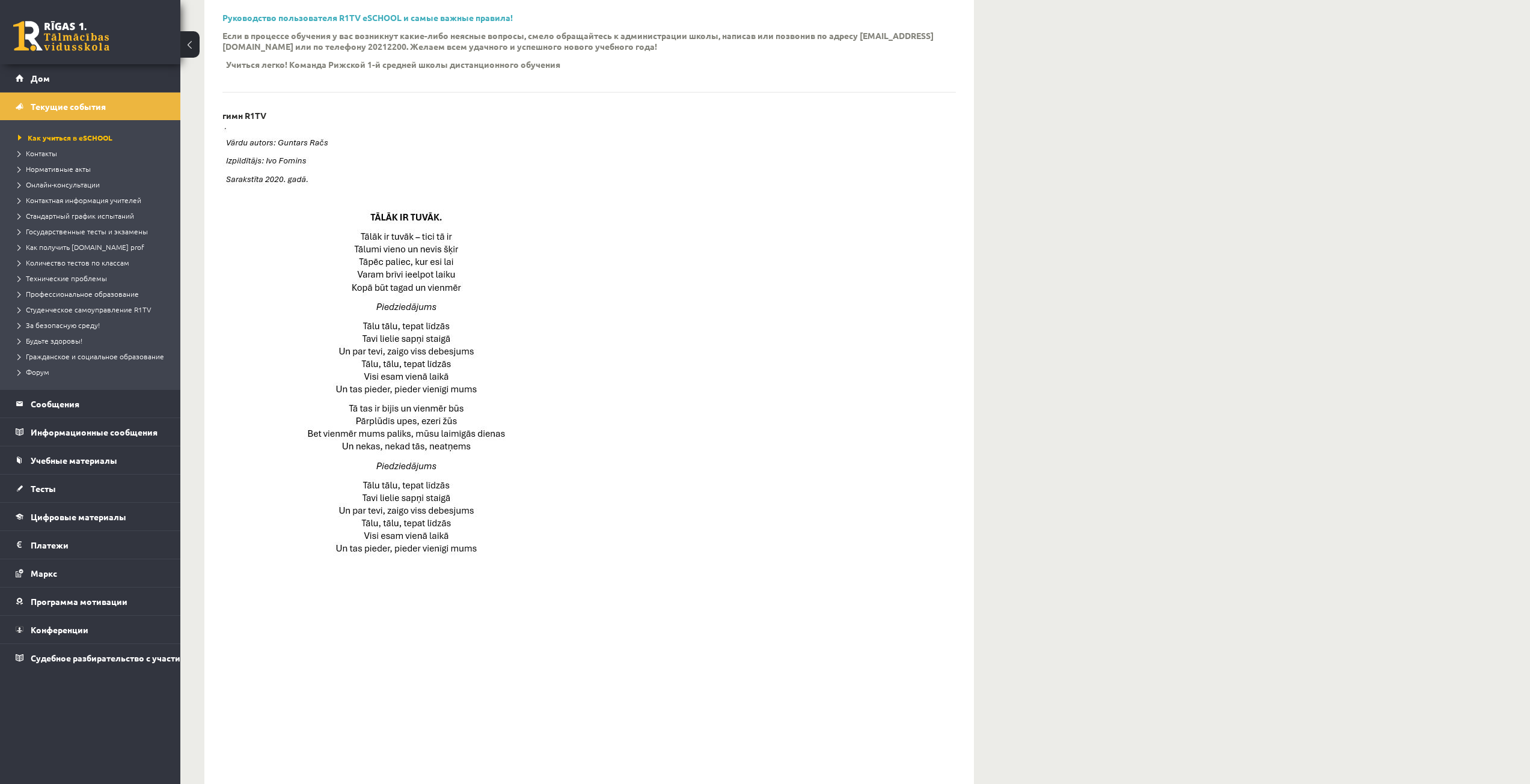
scroll to position [526, 0]
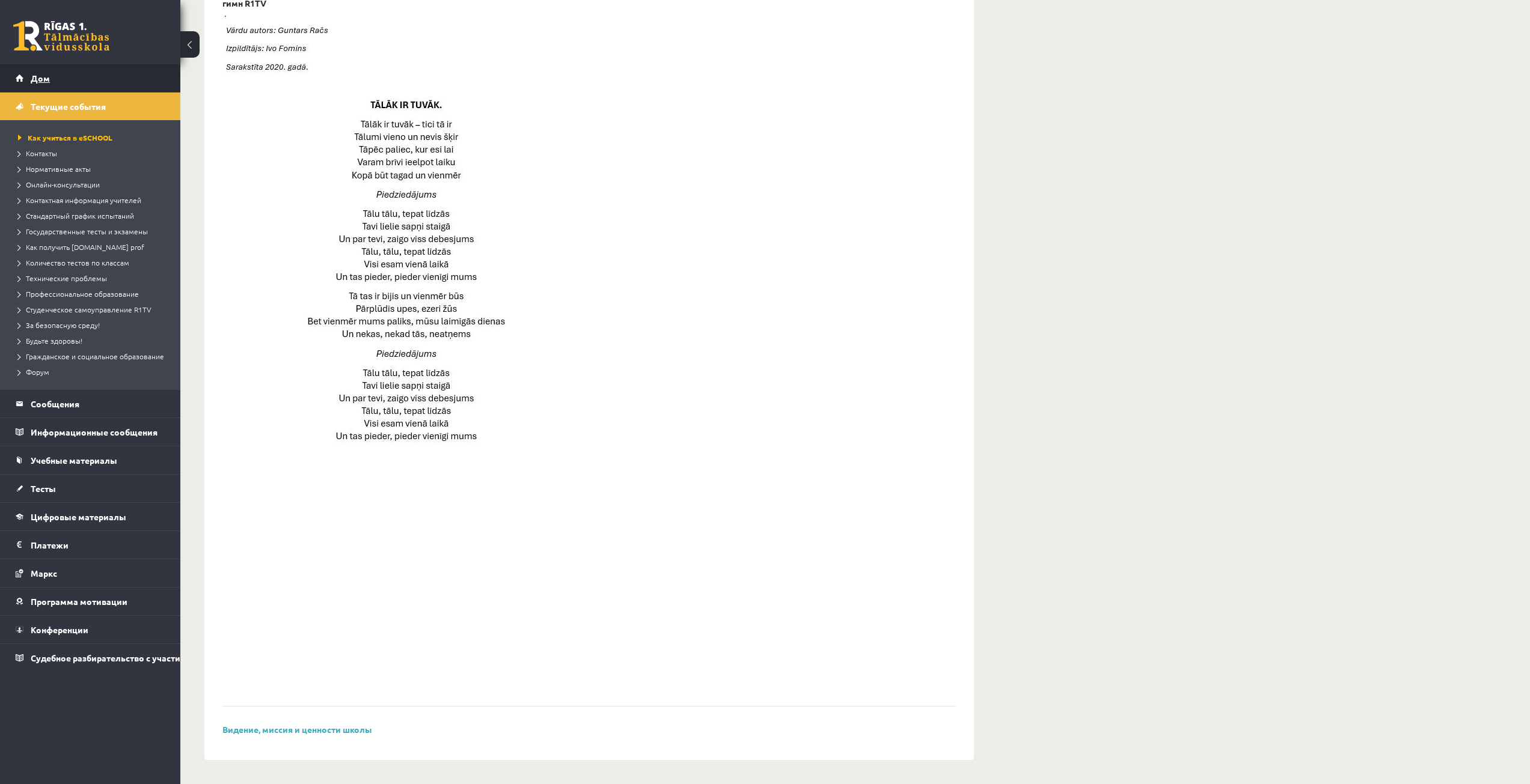
click at [85, 80] on link "Дом" at bounding box center [91, 78] width 150 height 28
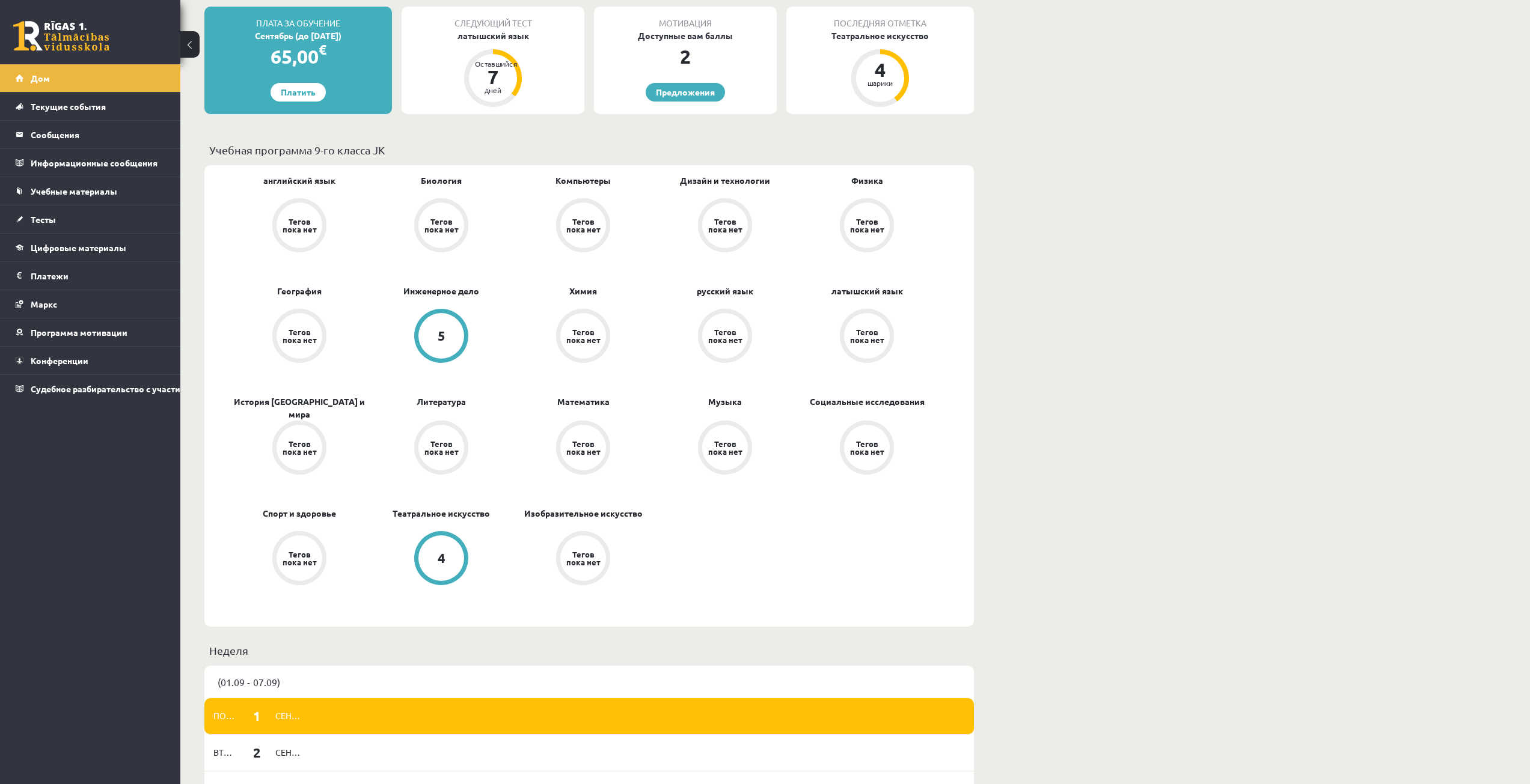
scroll to position [240, 0]
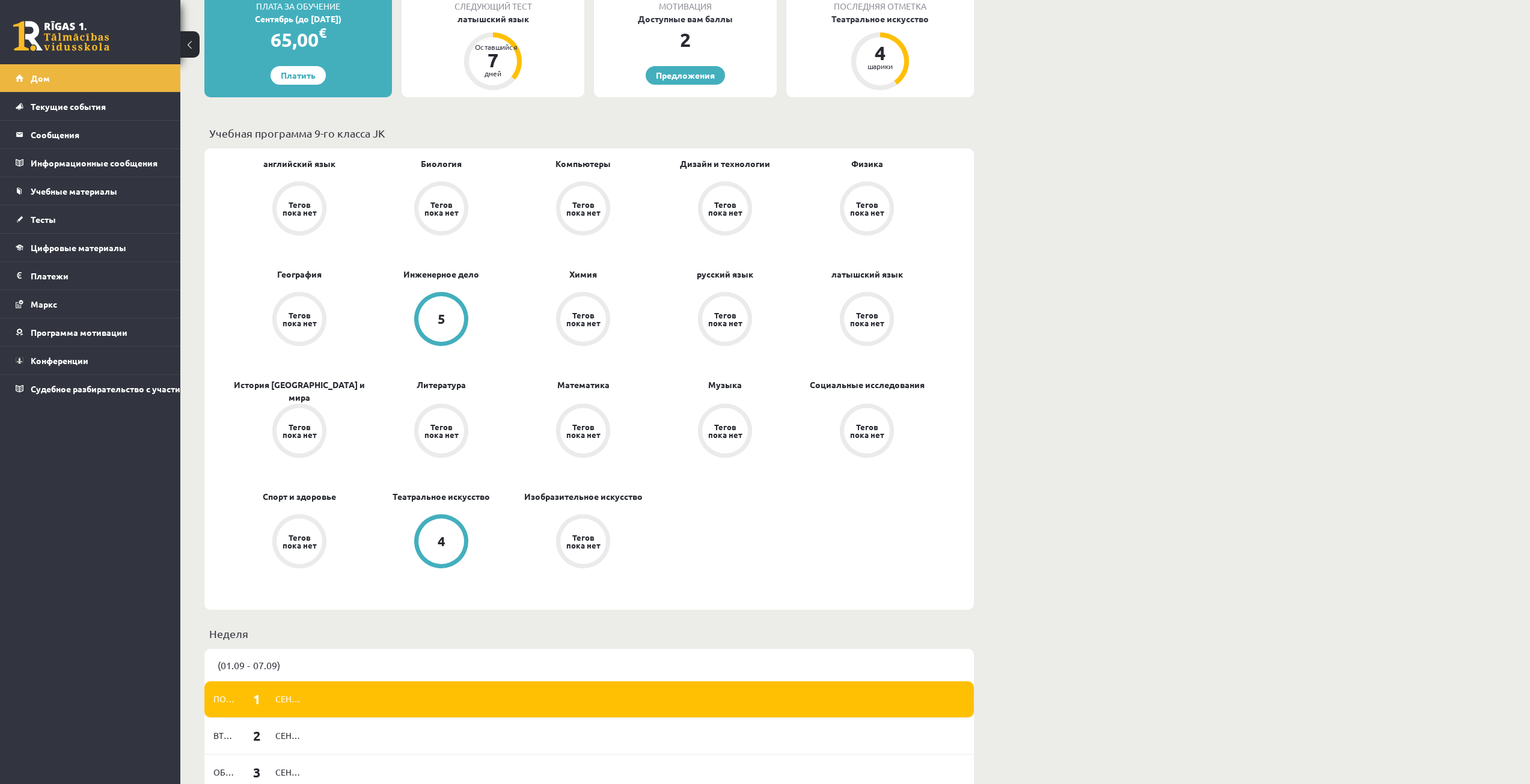
click at [573, 205] on font "Тегов пока нет" at bounding box center [583, 208] width 34 height 18
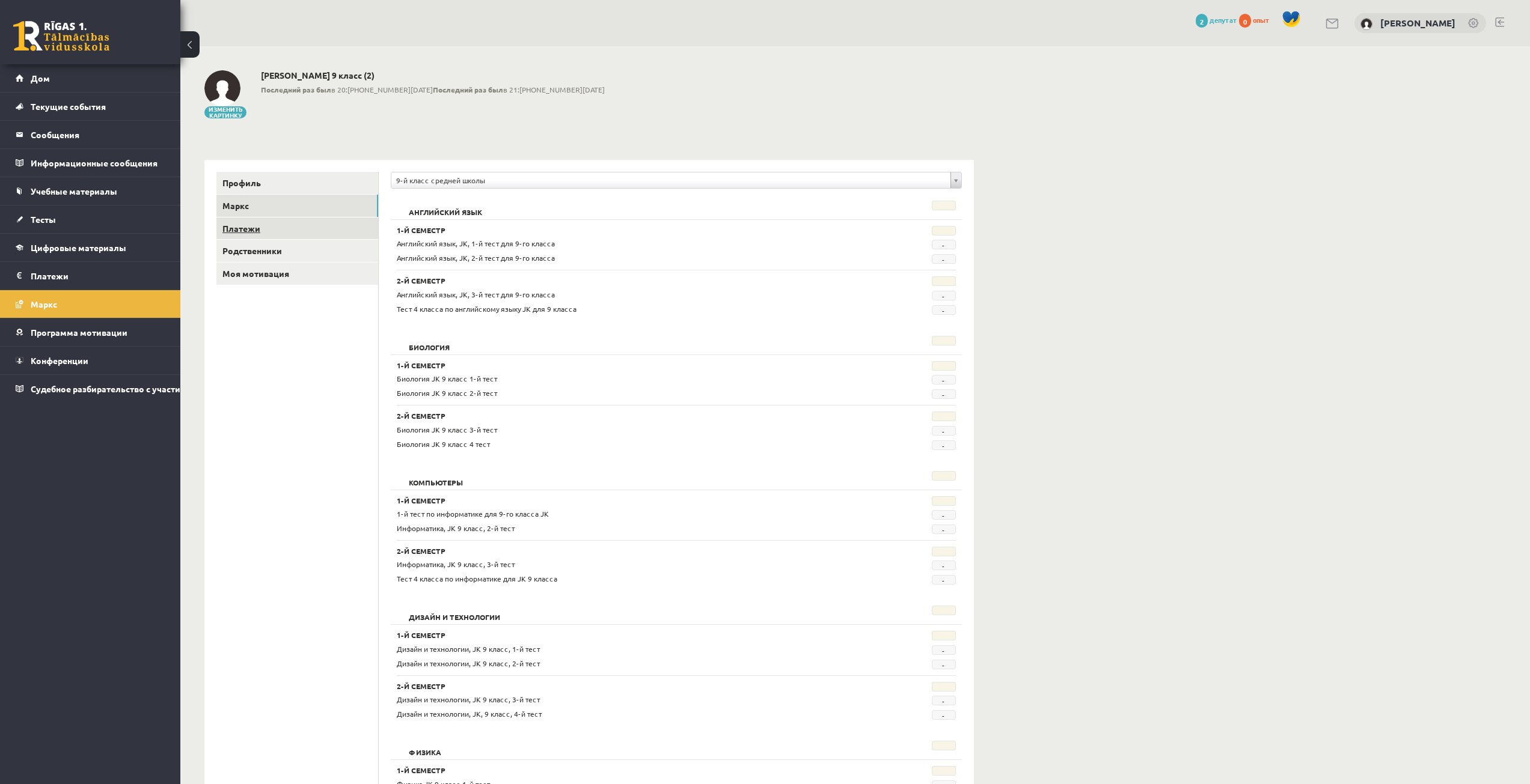
click at [270, 229] on link "Платежи" at bounding box center [297, 228] width 162 height 22
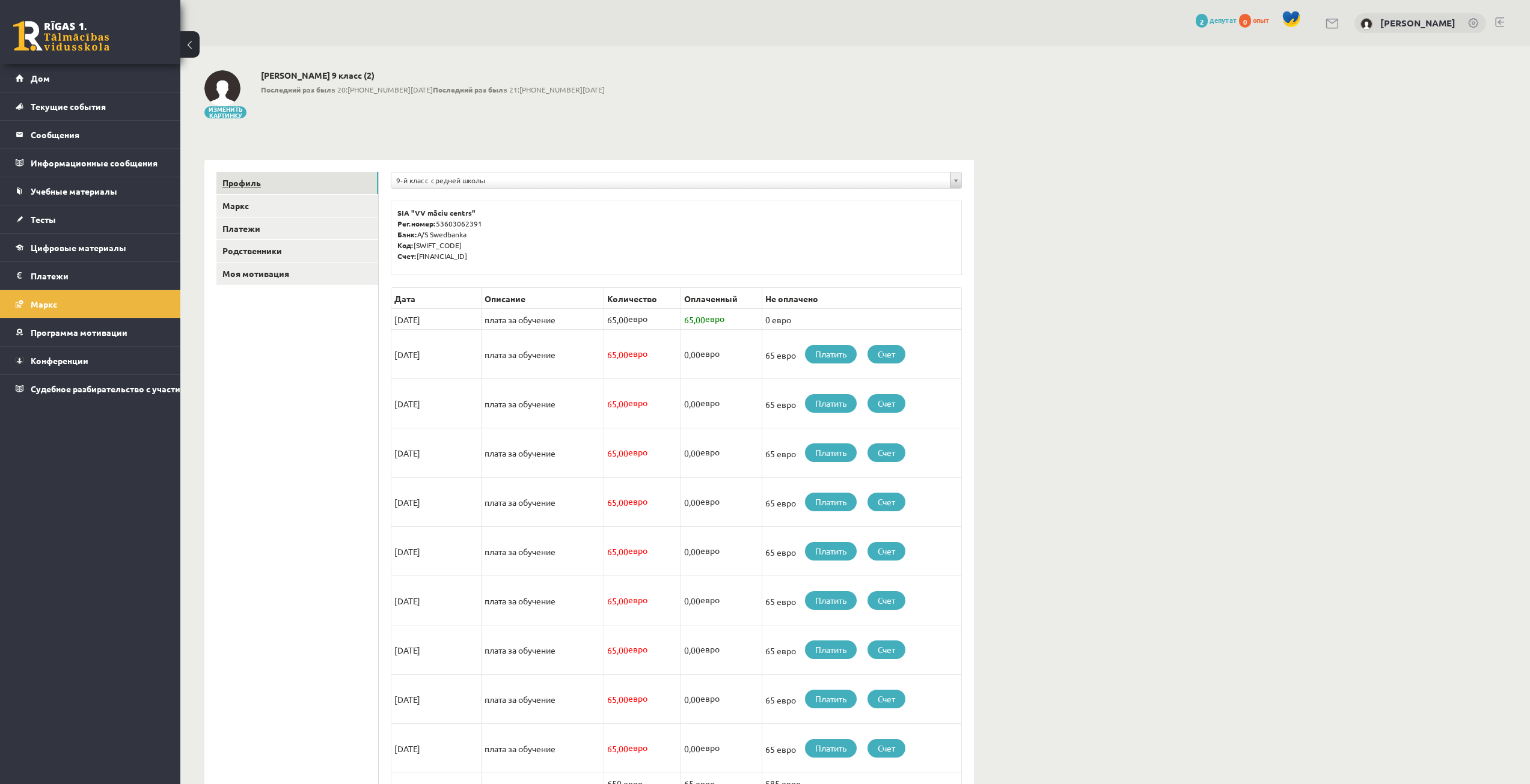
click at [307, 187] on link "Профиль" at bounding box center [297, 183] width 162 height 22
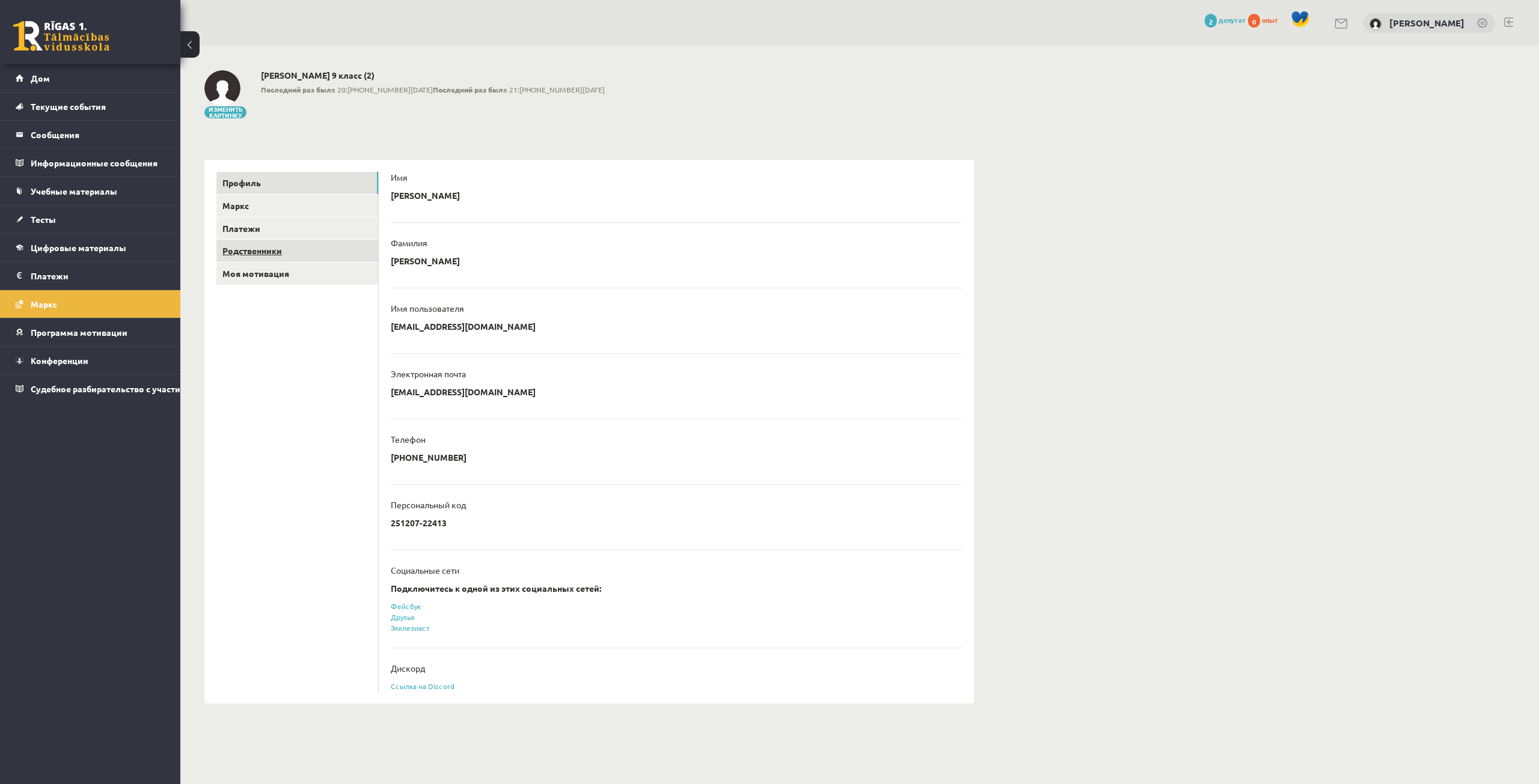
click at [269, 253] on font "Родственники" at bounding box center [252, 251] width 59 height 11
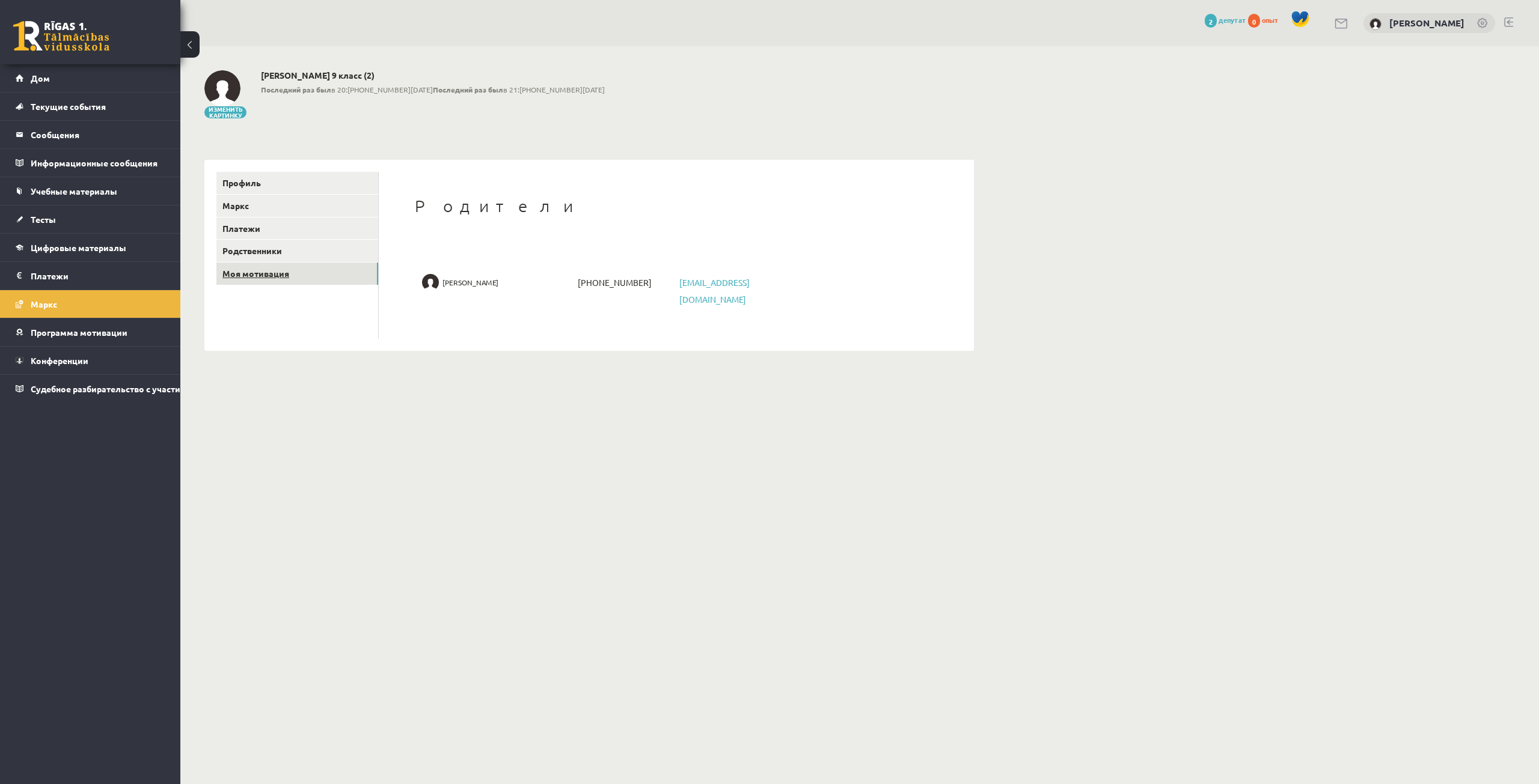
click at [281, 277] on font "Моя мотивация" at bounding box center [255, 274] width 67 height 11
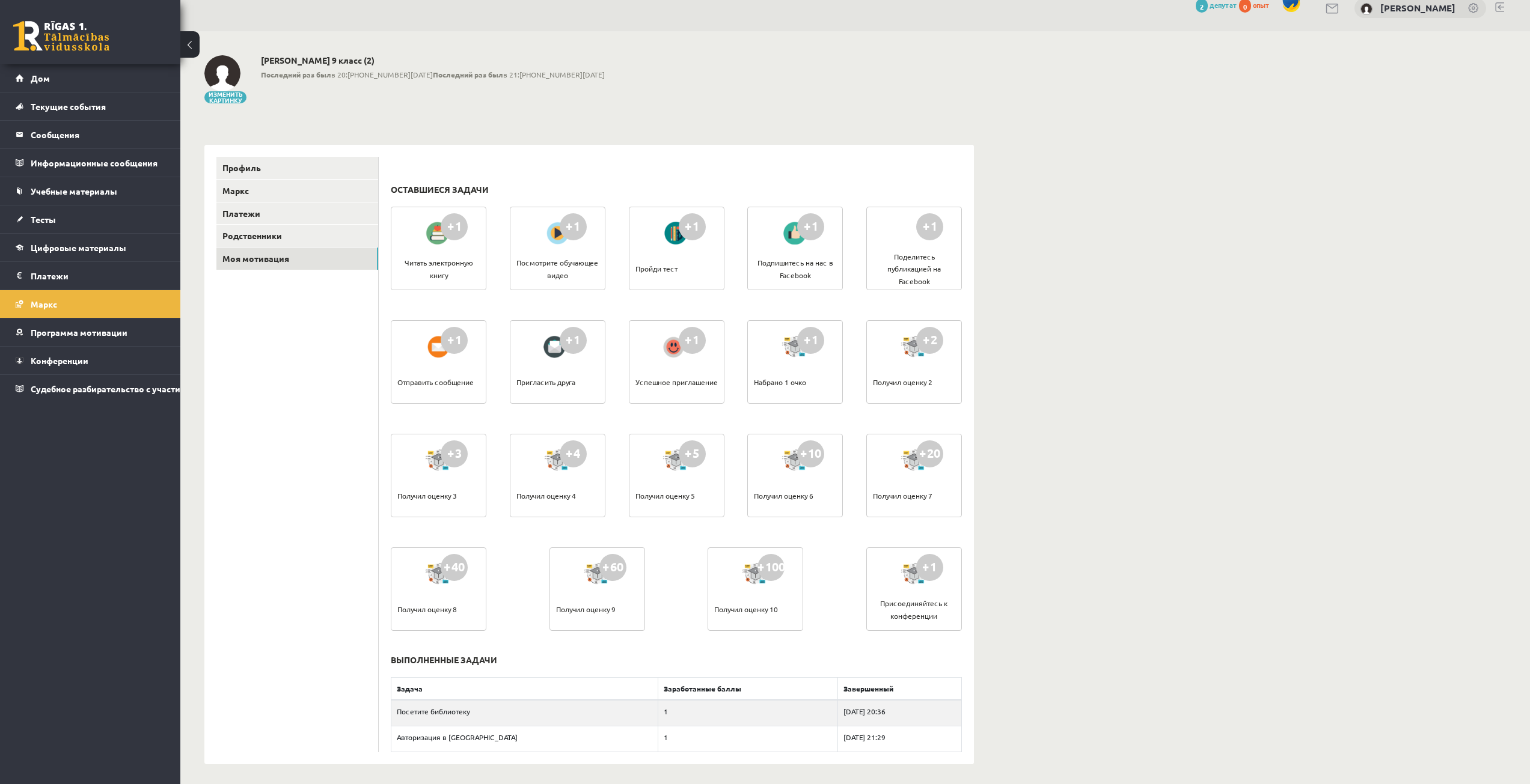
scroll to position [19, 0]
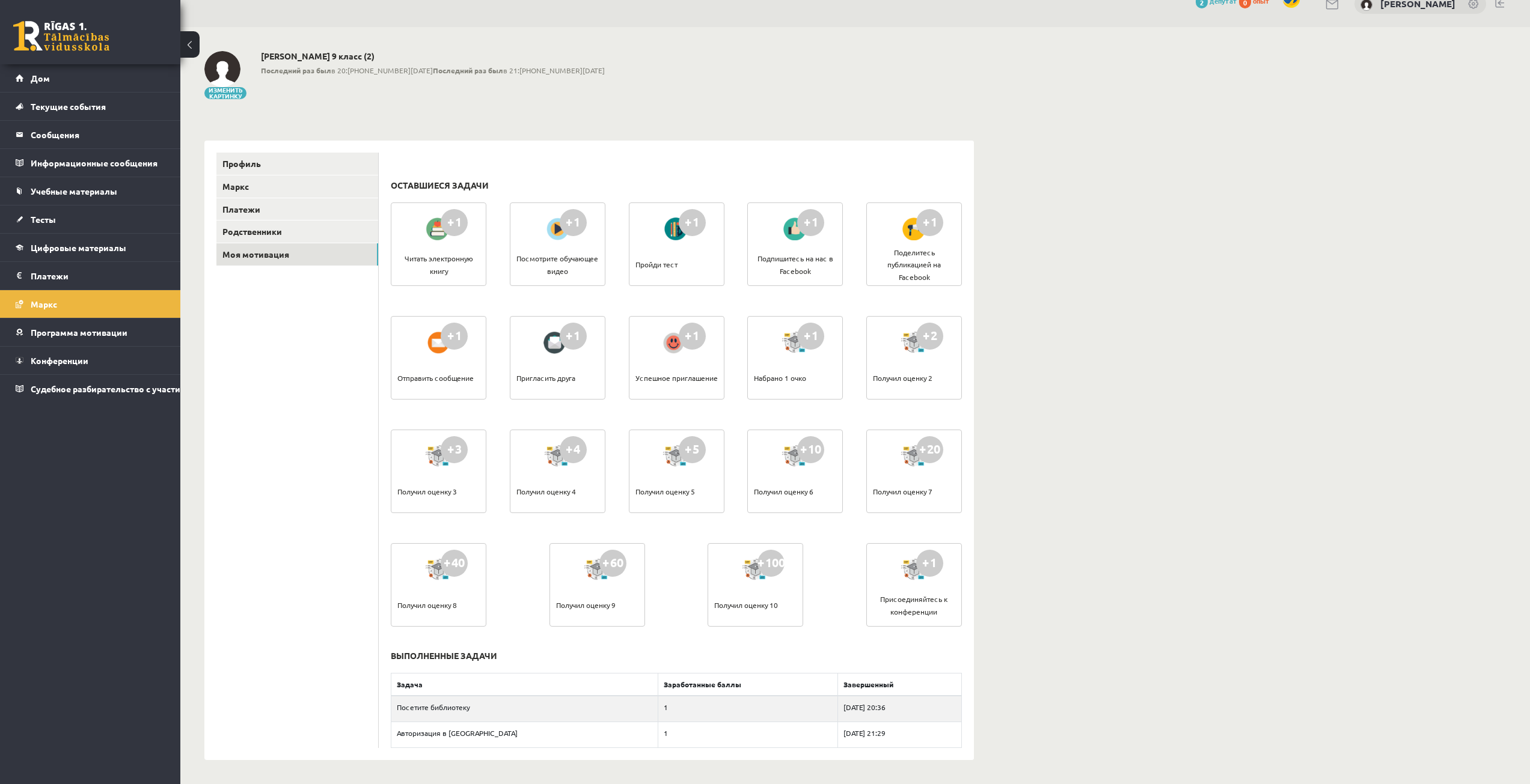
click at [751, 603] on font "Получил оценку 10" at bounding box center [746, 605] width 64 height 10
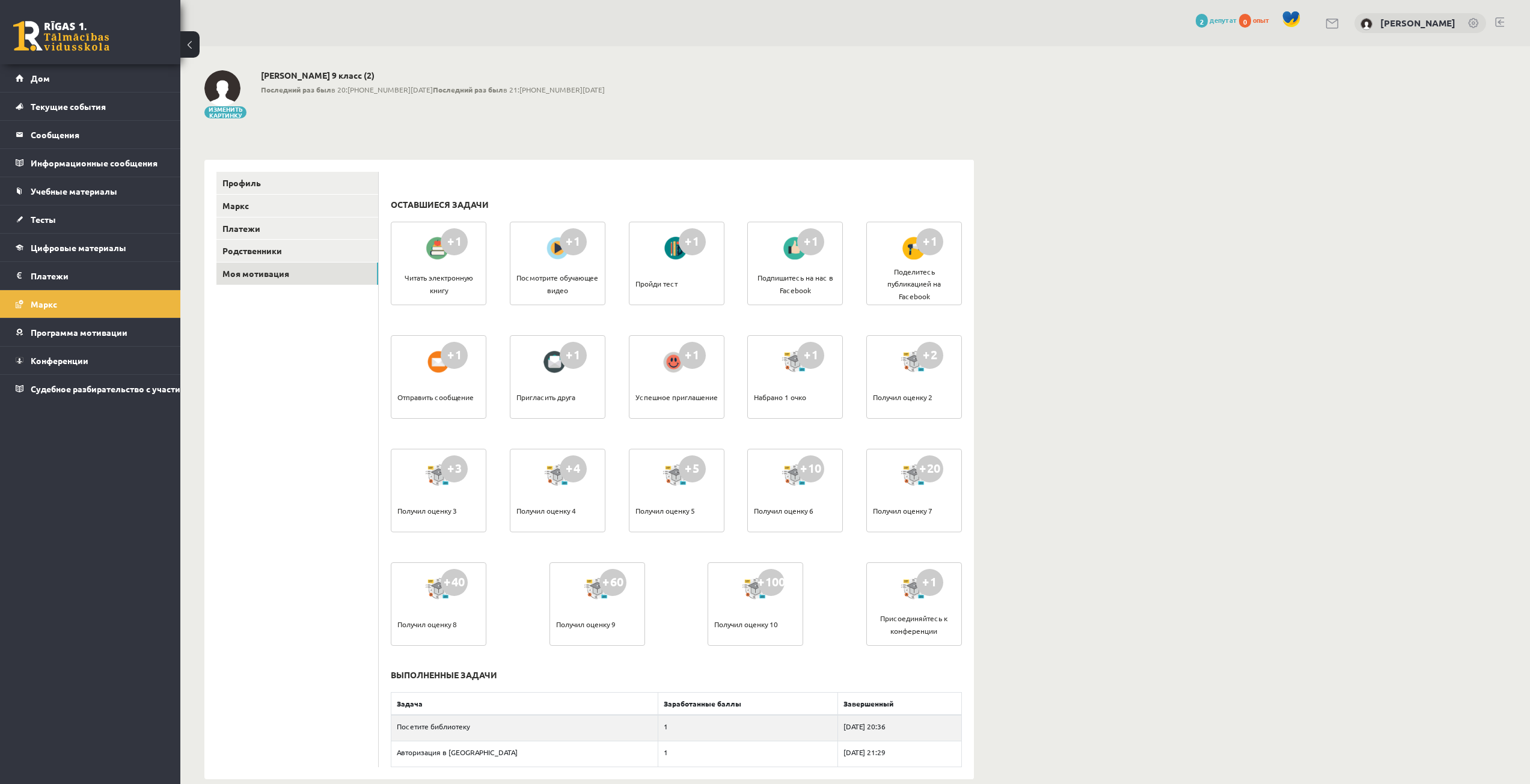
click at [445, 271] on div "Читать электронную книгу" at bounding box center [439, 283] width 82 height 42
click at [449, 292] on div "Читать электронную книгу" at bounding box center [439, 283] width 82 height 42
click at [577, 261] on div "+1 Посмотрите обучающее видео" at bounding box center [558, 263] width 96 height 83
click at [572, 247] on font "+1" at bounding box center [573, 241] width 15 height 16
click at [548, 245] on div at bounding box center [558, 248] width 34 height 28
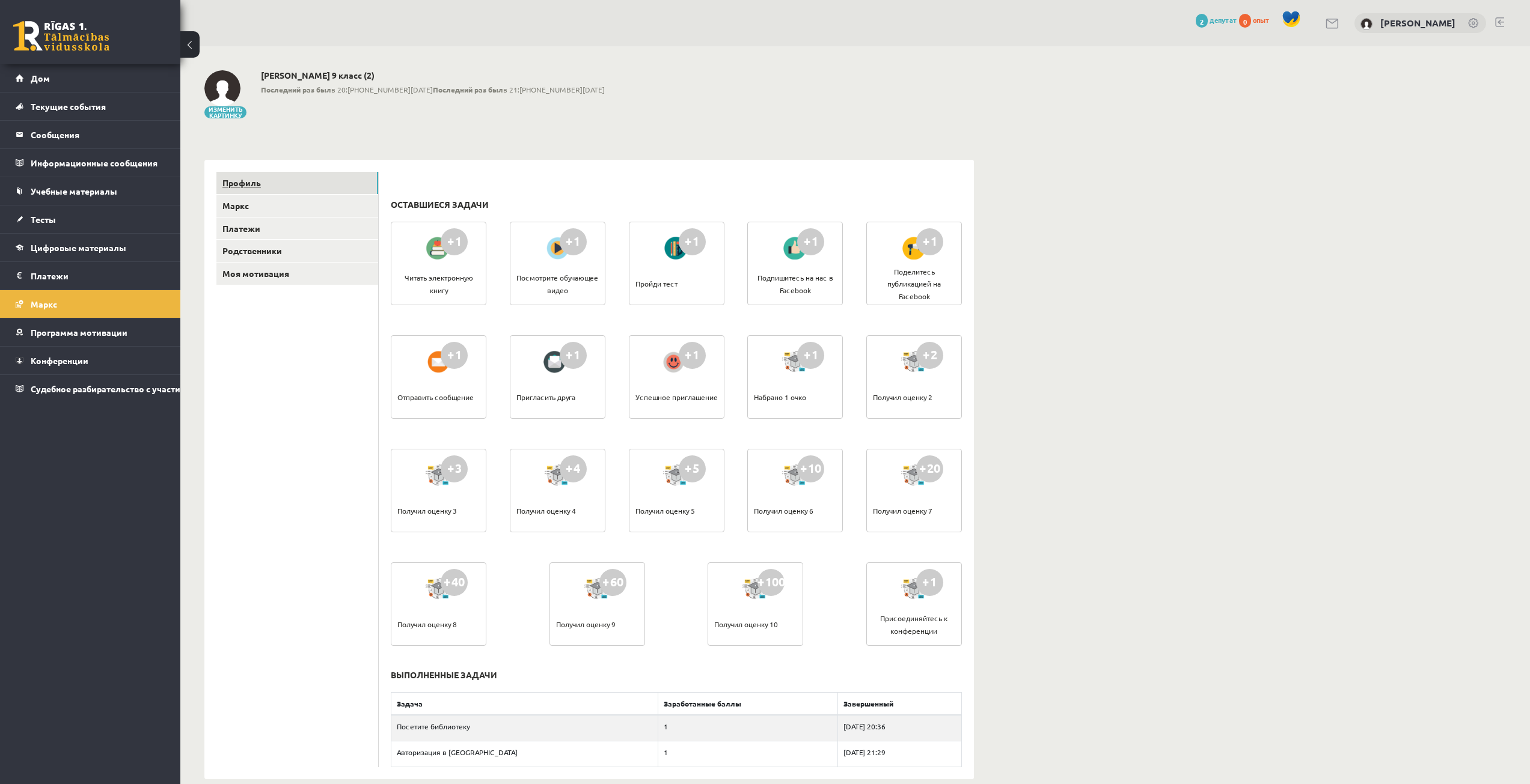
click at [293, 187] on link "Профиль" at bounding box center [297, 183] width 162 height 22
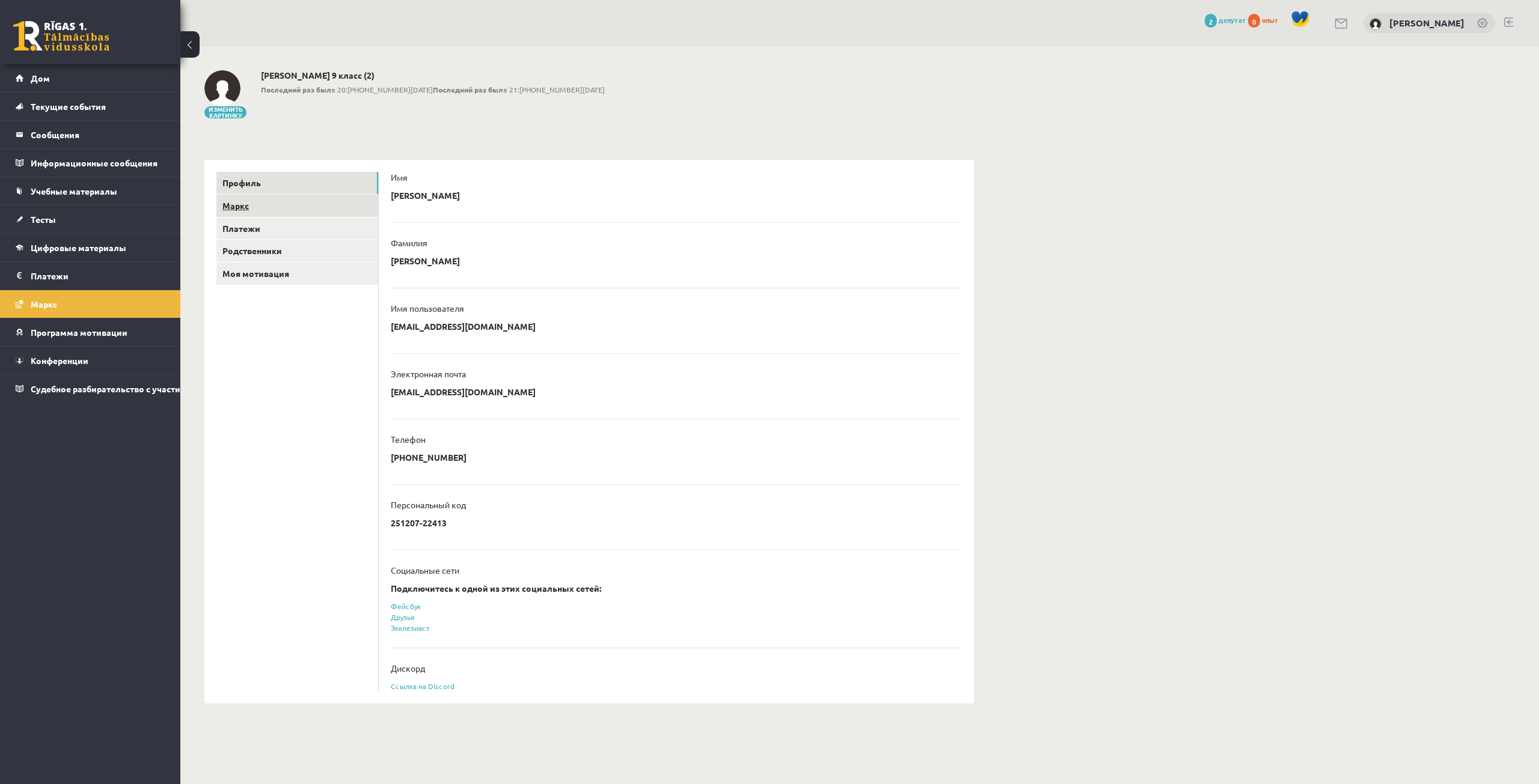
click at [291, 197] on link "Маркс" at bounding box center [297, 206] width 162 height 22
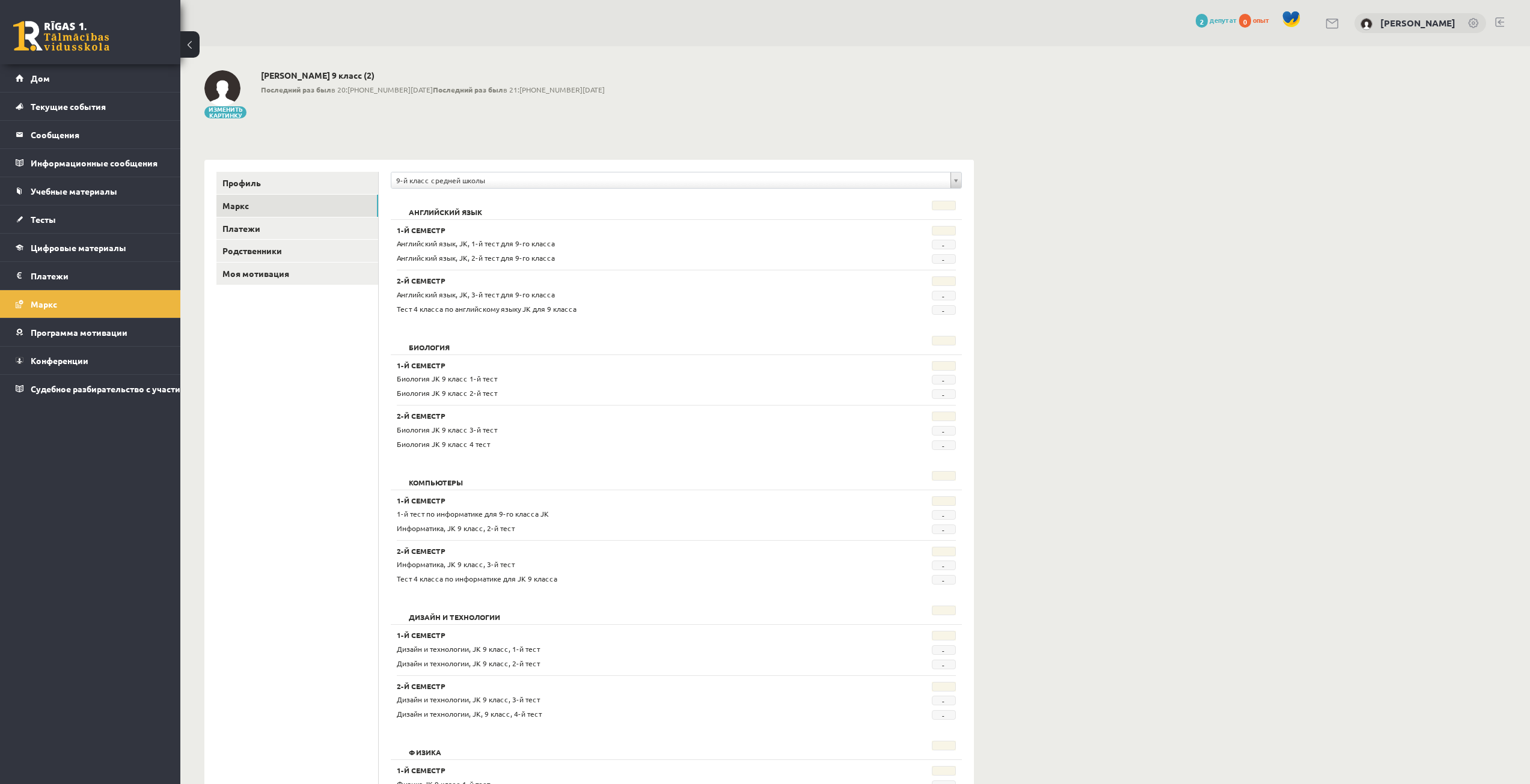
click at [430, 233] on font "1-й семестр" at bounding box center [421, 230] width 48 height 10
click at [436, 251] on div "Английский язык, JK, 1-й тест для 9-го класса - Английский язык, JK, 2-й тест д…" at bounding box center [676, 251] width 559 height 26
click at [107, 255] on link "Цифровые материалы" at bounding box center [91, 247] width 150 height 28
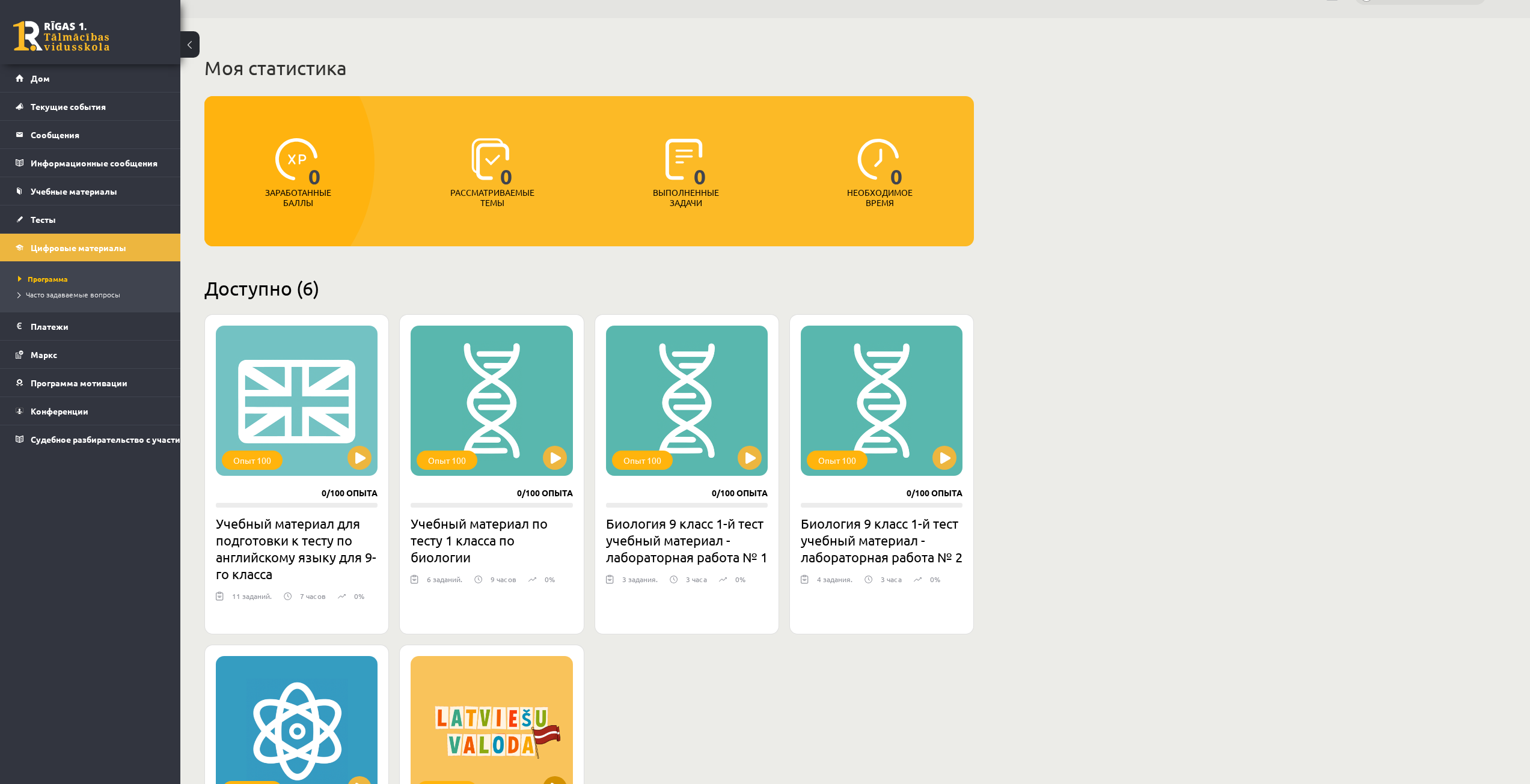
scroll to position [1, 0]
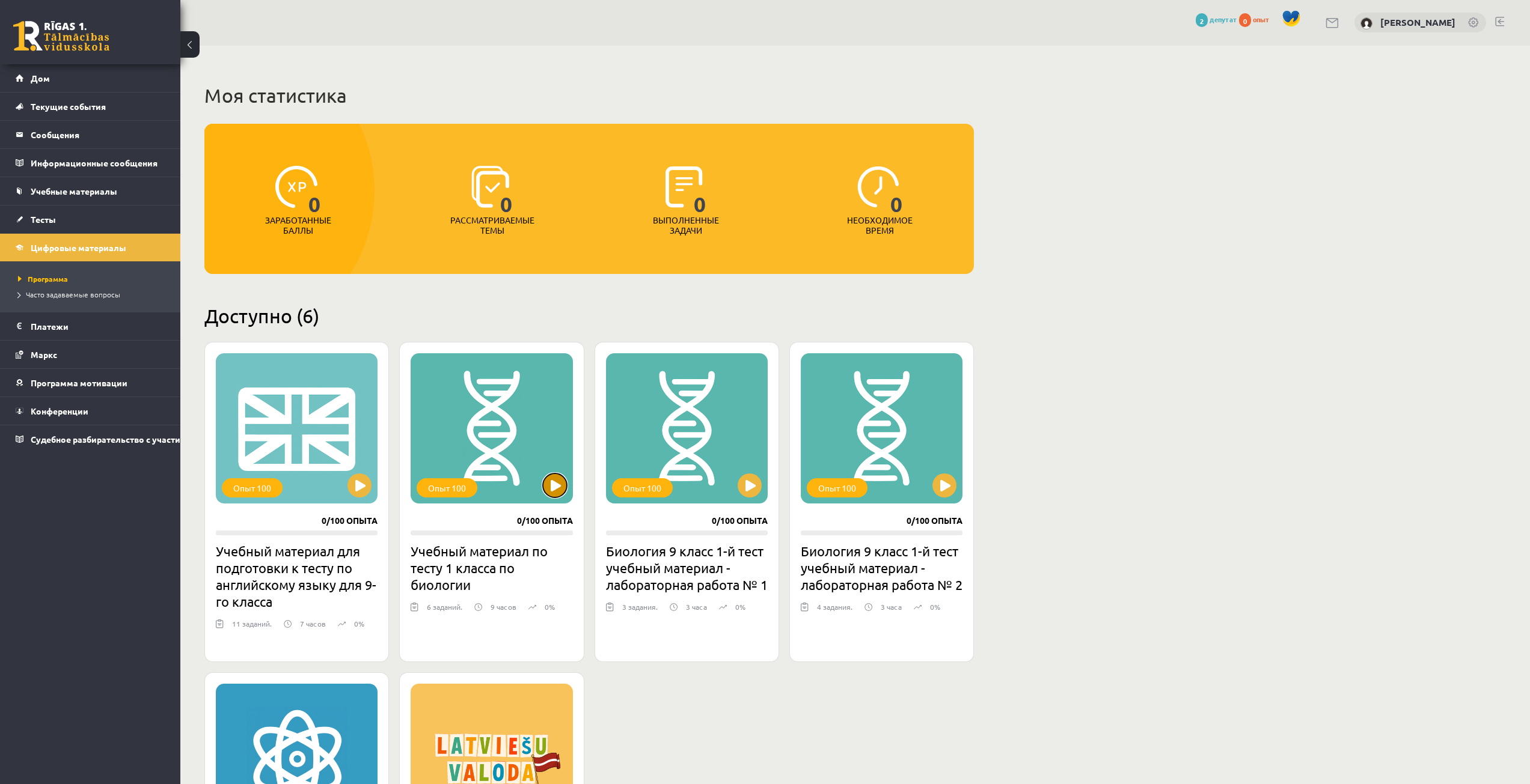
click at [557, 492] on button at bounding box center [555, 485] width 24 height 24
click at [503, 469] on div "Опыт 100" at bounding box center [491, 428] width 162 height 150
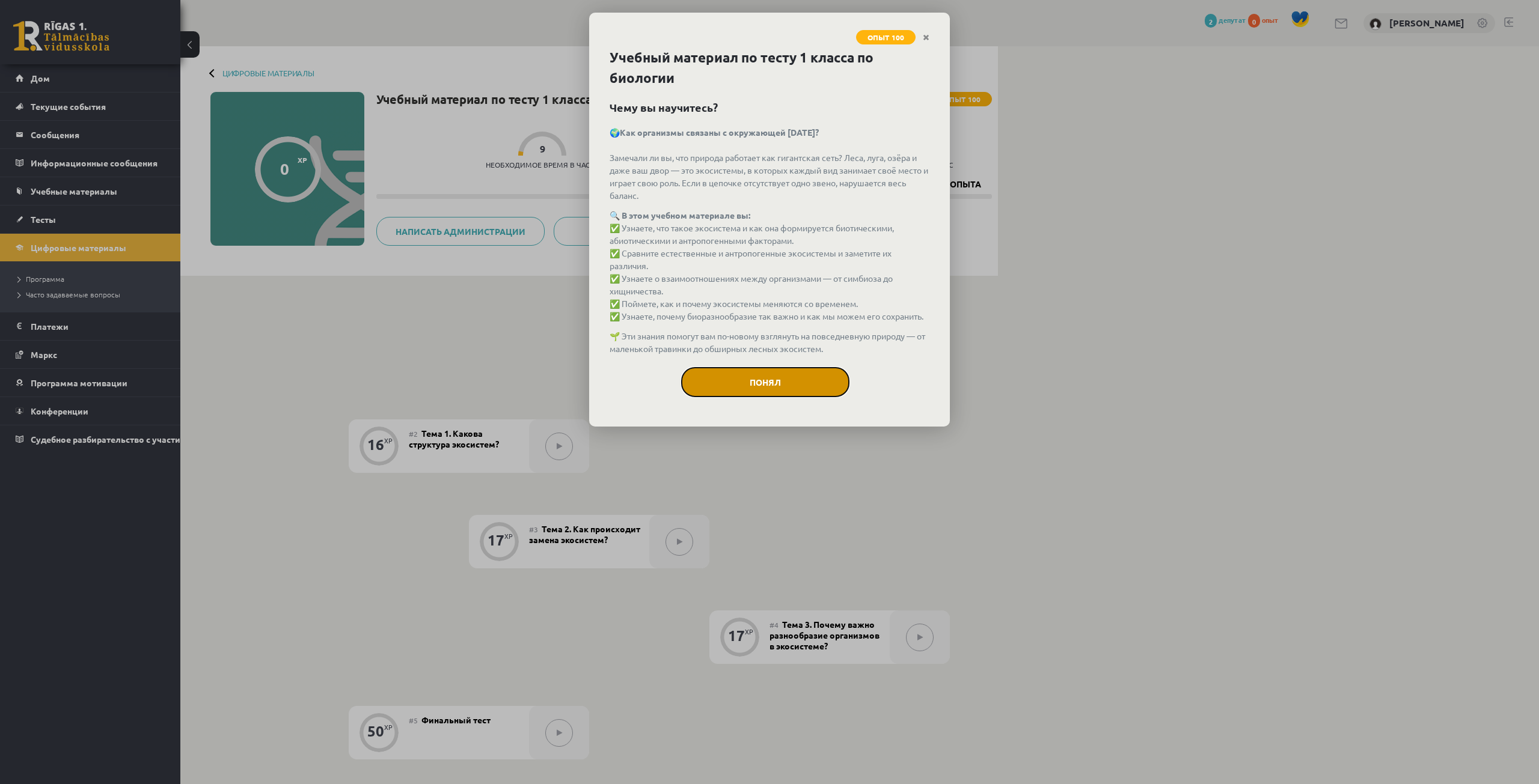
click at [765, 380] on button "Понял" at bounding box center [765, 382] width 168 height 30
